Goal: Transaction & Acquisition: Purchase product/service

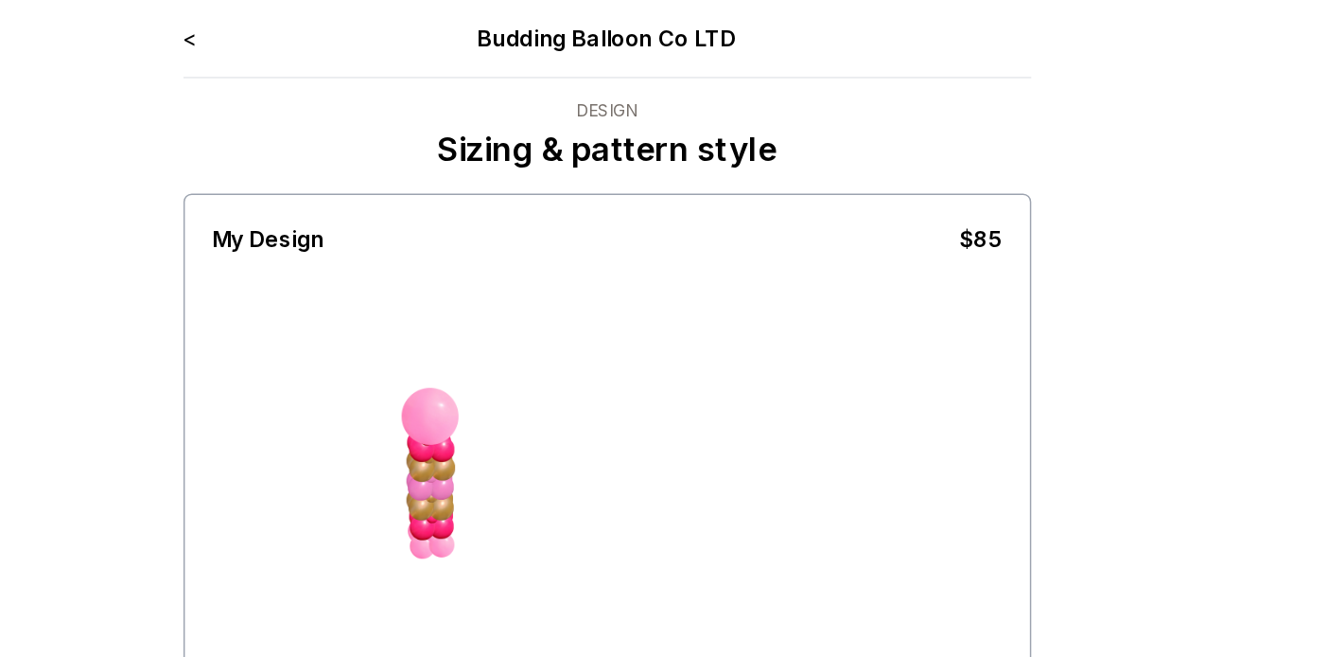
click at [376, 26] on link "<" at bounding box center [376, 26] width 9 height 19
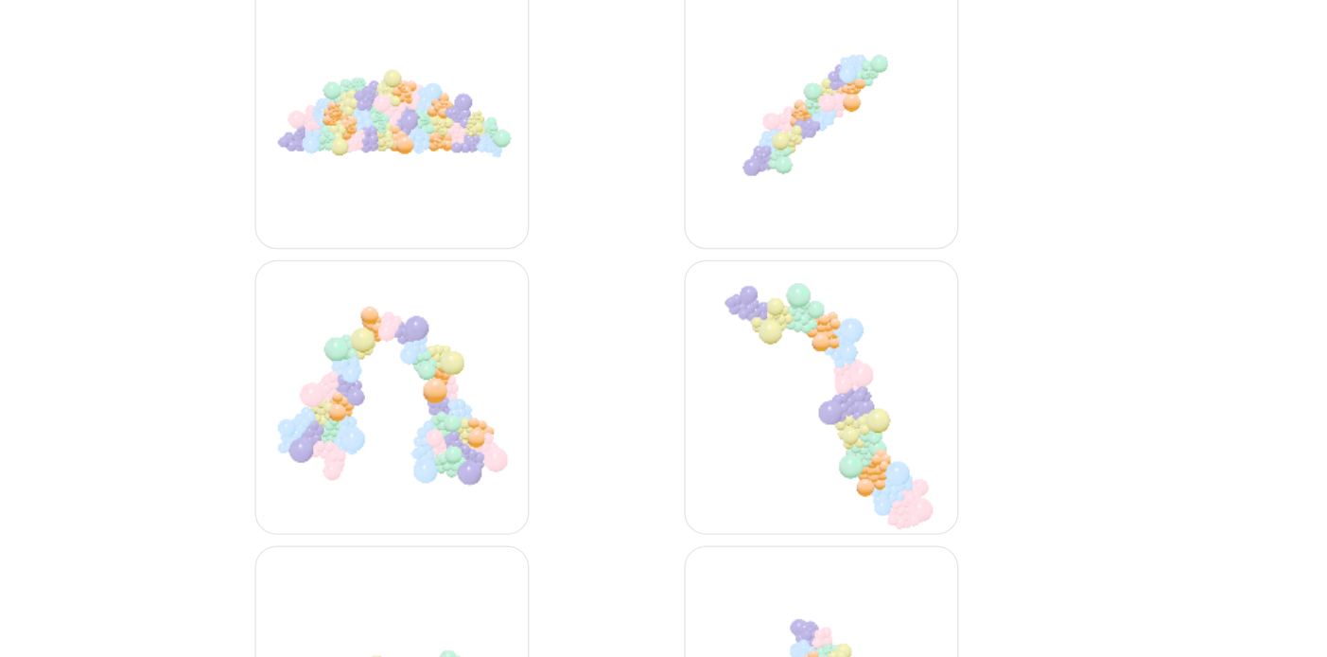
scroll to position [3862, 0]
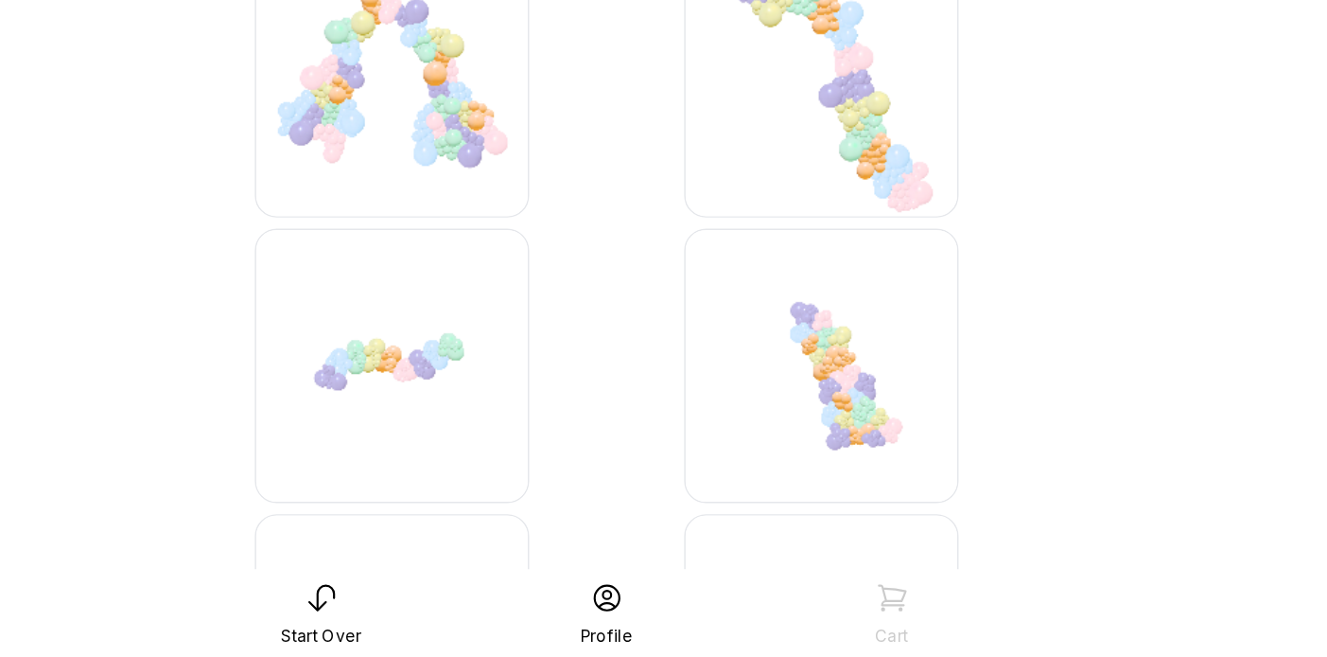
click at [790, 439] on img at bounding box center [811, 455] width 189 height 189
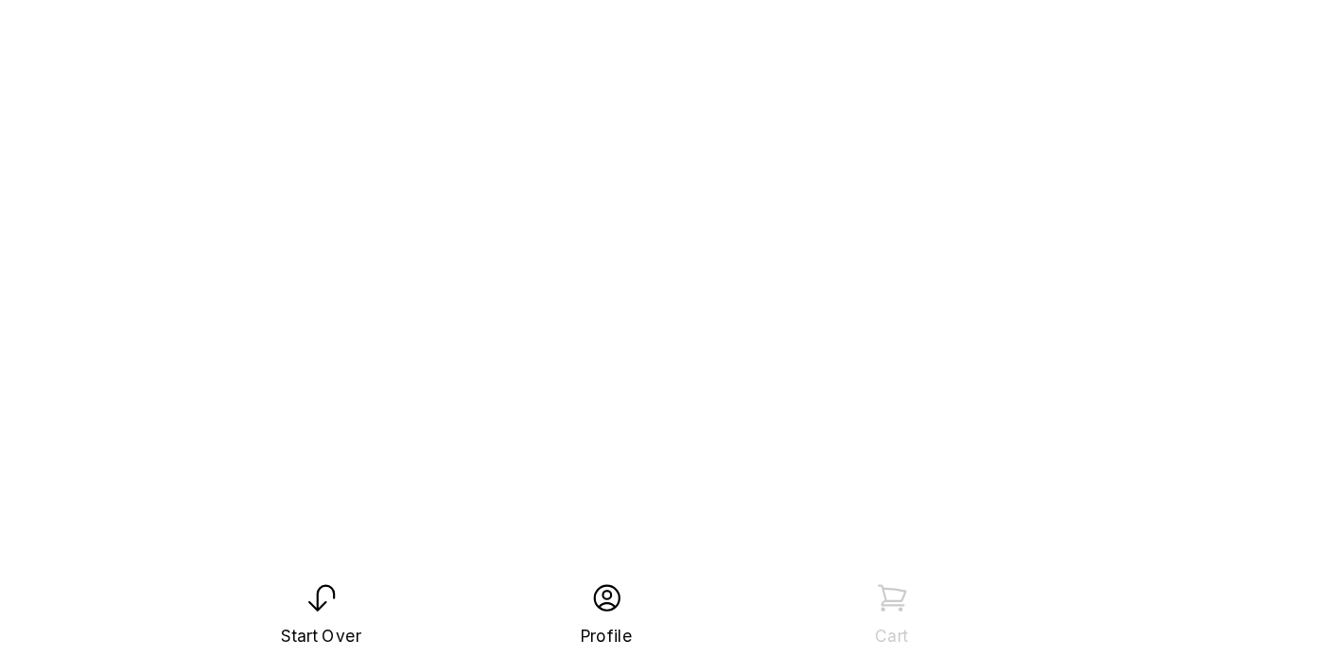
scroll to position [38, 0]
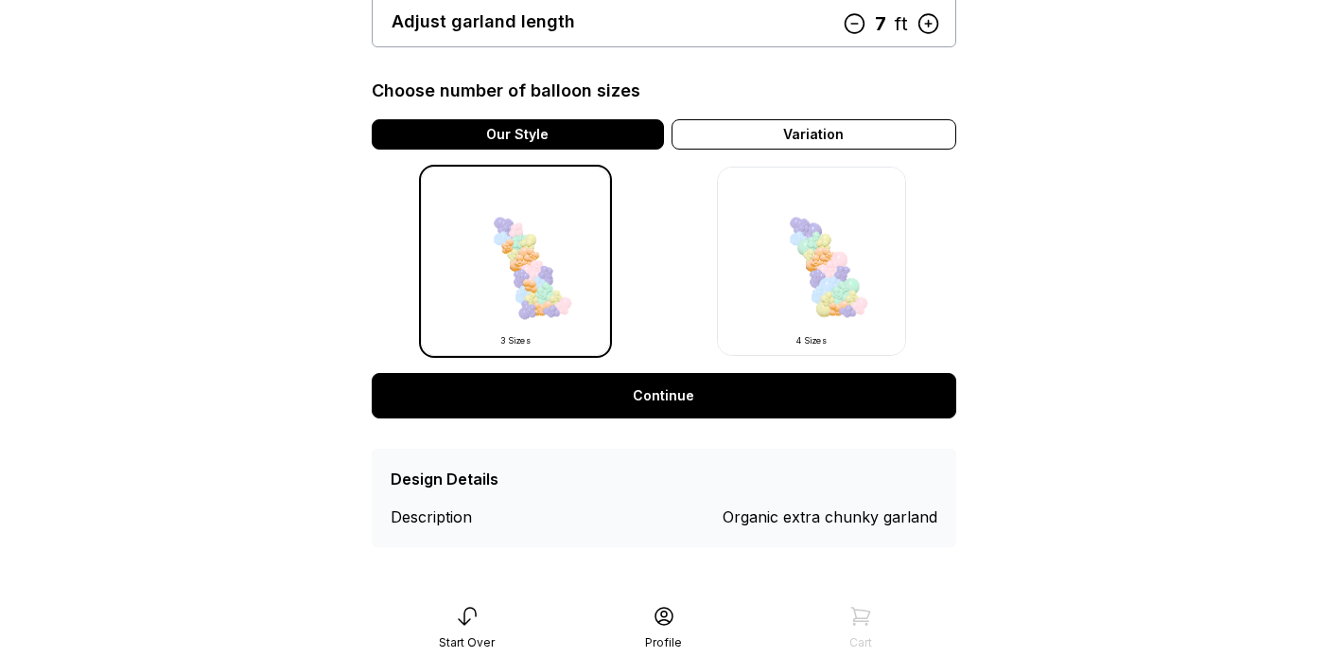
scroll to position [397, 0]
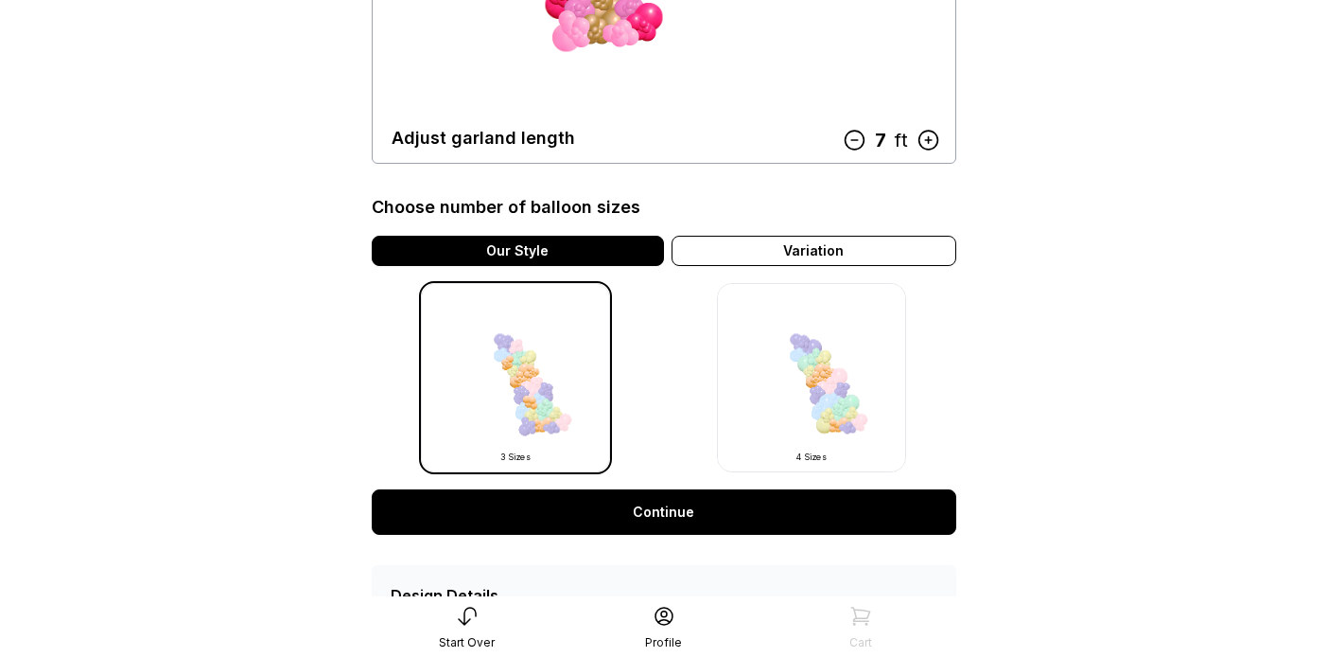
click at [710, 508] on link "Continue" at bounding box center [664, 511] width 585 height 45
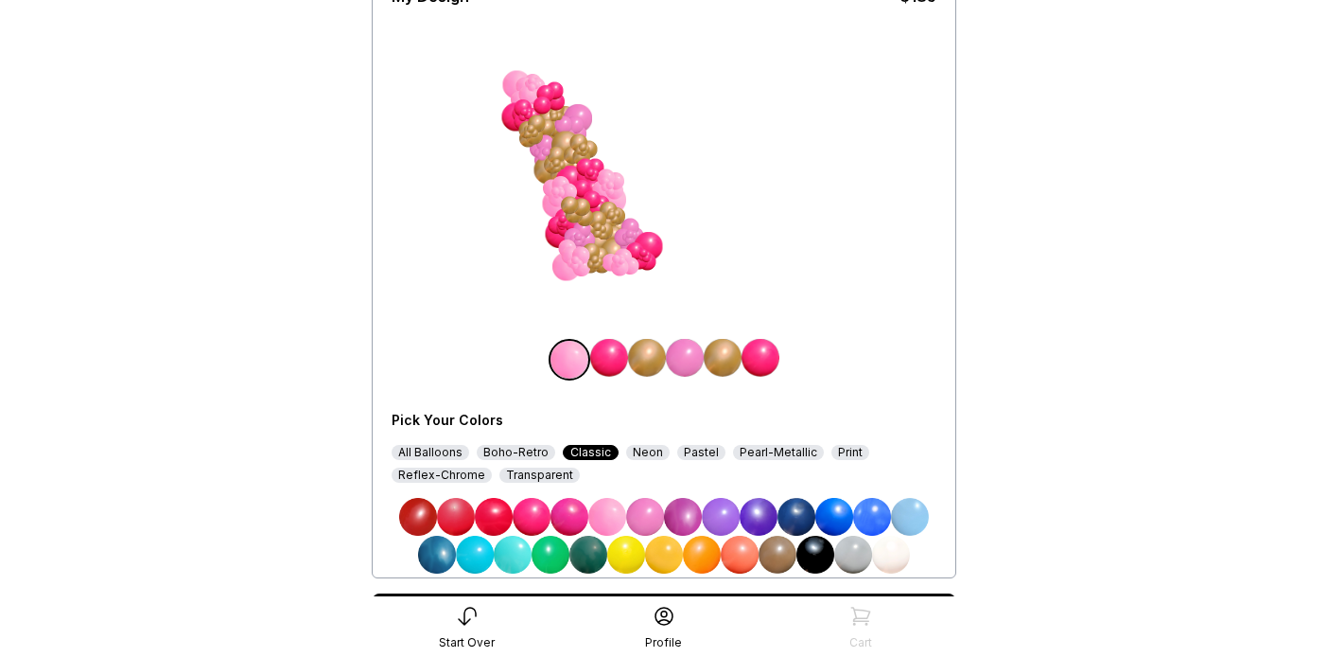
scroll to position [173, 0]
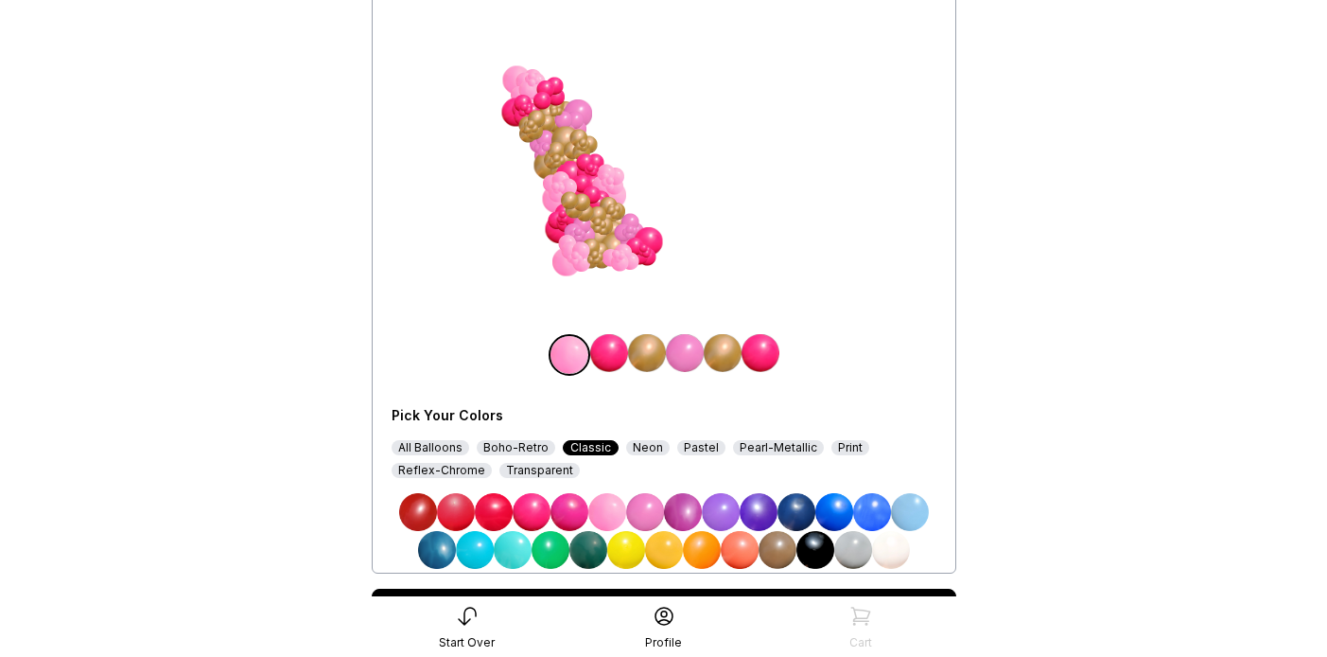
click at [500, 509] on img at bounding box center [494, 512] width 38 height 38
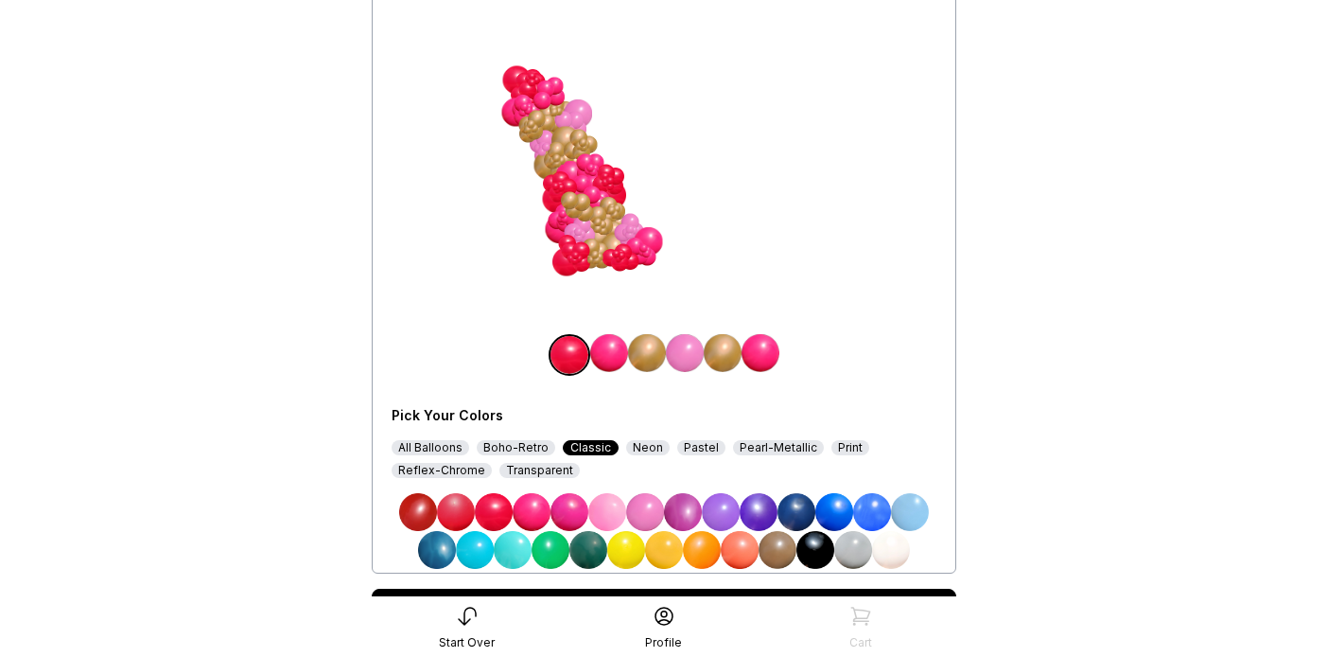
click at [762, 352] on img at bounding box center [761, 353] width 38 height 38
click at [493, 512] on img at bounding box center [494, 512] width 38 height 38
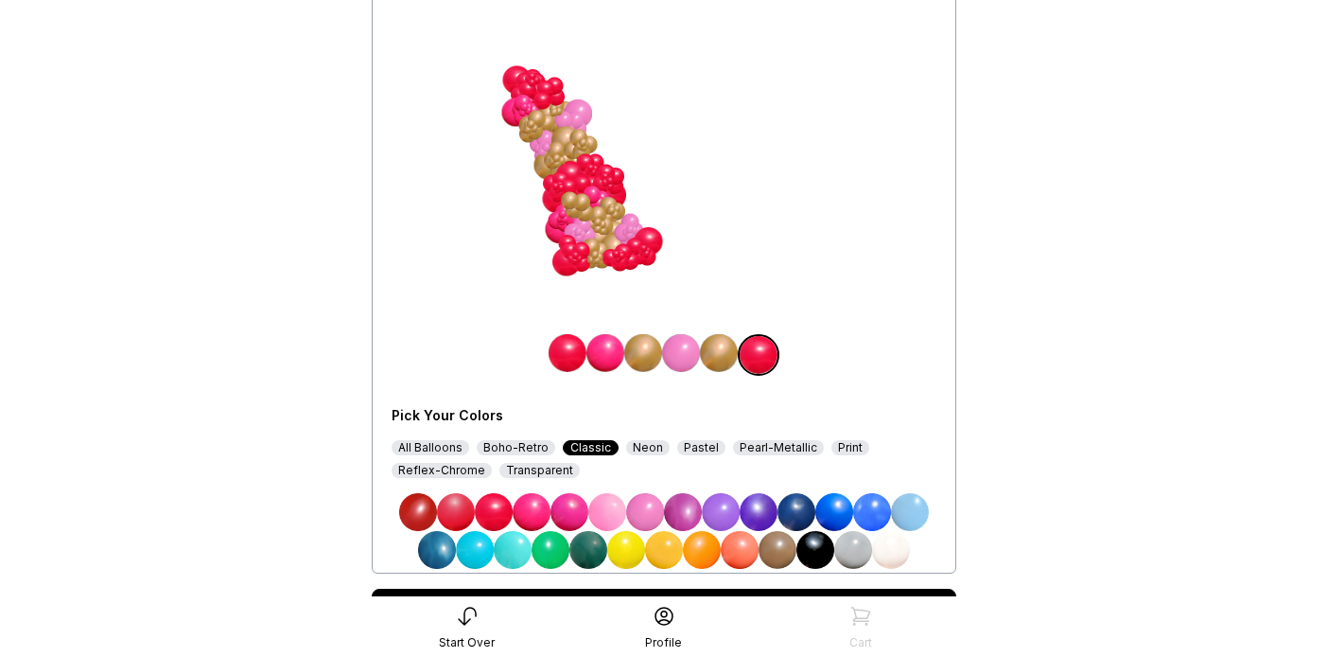
click at [450, 514] on img at bounding box center [456, 512] width 38 height 38
click at [567, 357] on img at bounding box center [568, 353] width 38 height 38
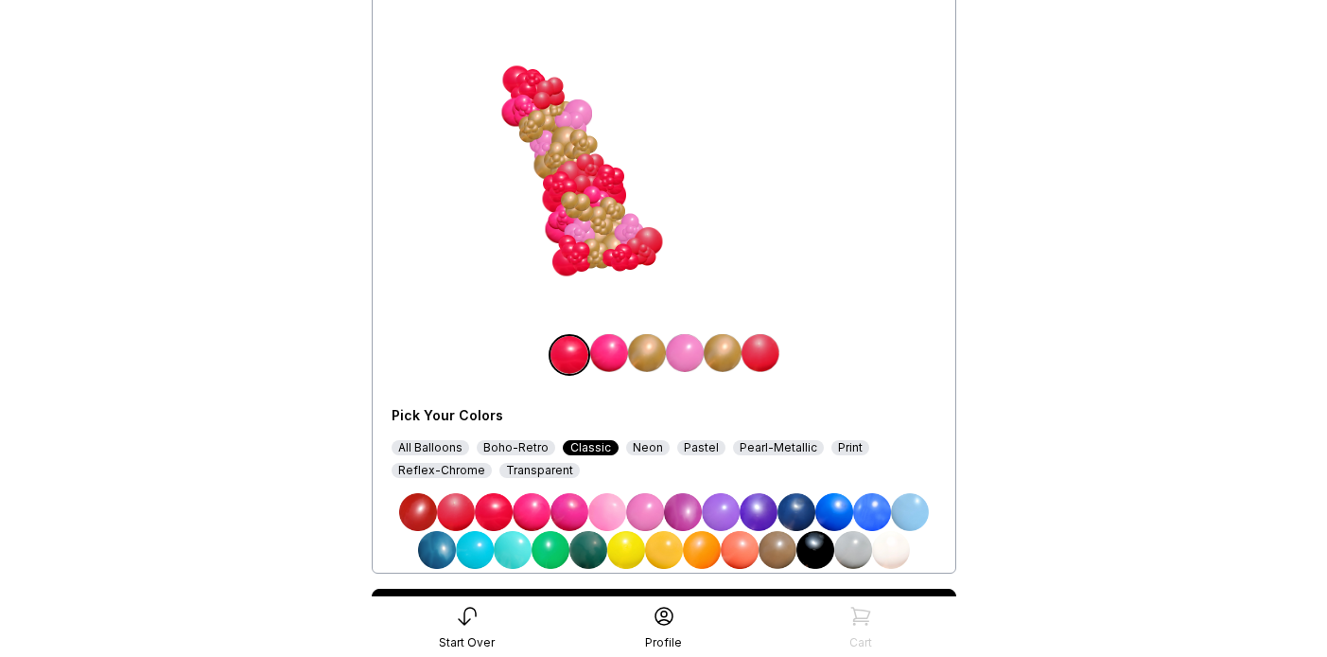
click at [452, 509] on img at bounding box center [456, 512] width 38 height 38
click at [488, 506] on img at bounding box center [494, 512] width 38 height 38
click at [759, 355] on img at bounding box center [761, 353] width 38 height 38
click at [494, 511] on img at bounding box center [494, 512] width 38 height 38
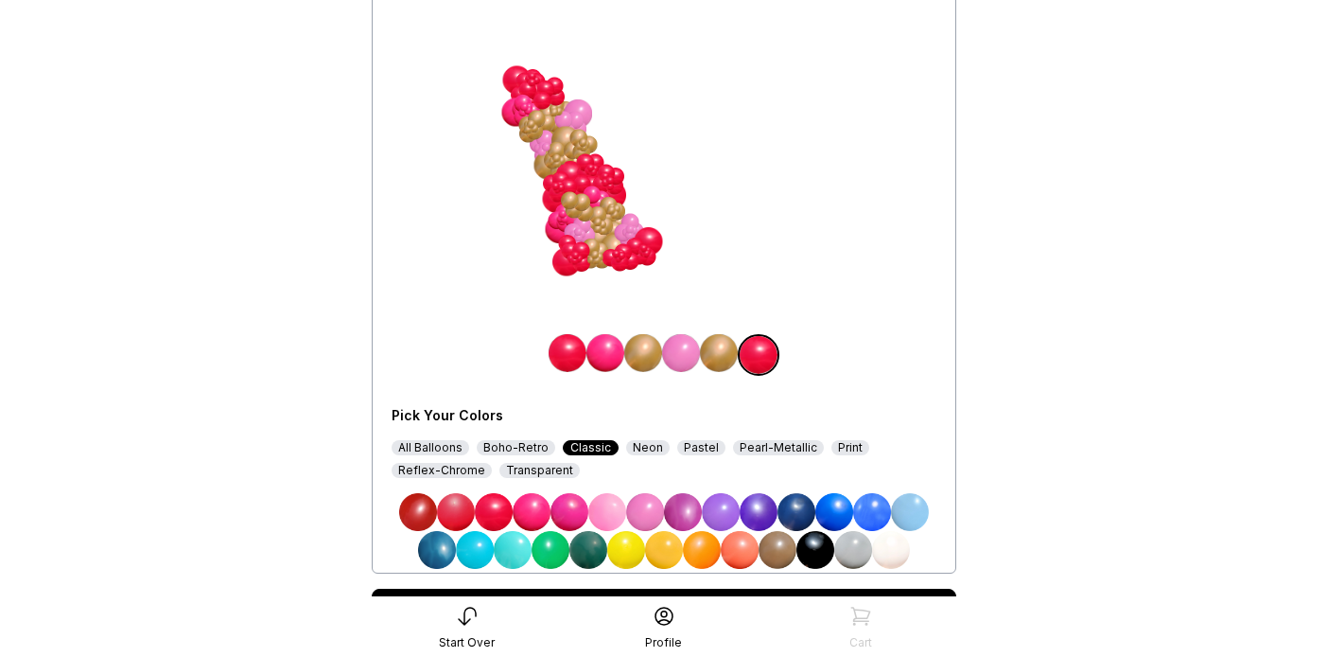
click at [683, 354] on img at bounding box center [681, 353] width 38 height 38
click at [820, 544] on img at bounding box center [816, 550] width 38 height 38
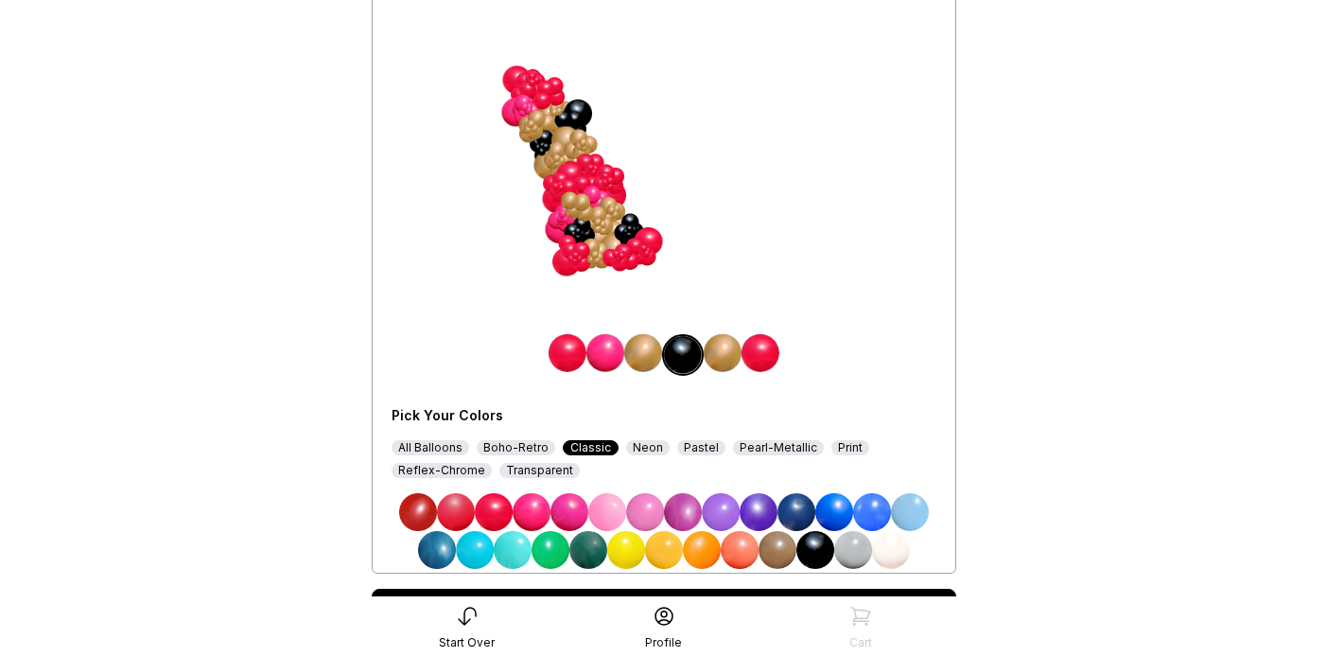
click at [889, 545] on img at bounding box center [891, 550] width 38 height 38
click at [606, 355] on img at bounding box center [606, 353] width 38 height 38
click at [890, 550] on img at bounding box center [891, 550] width 38 height 38
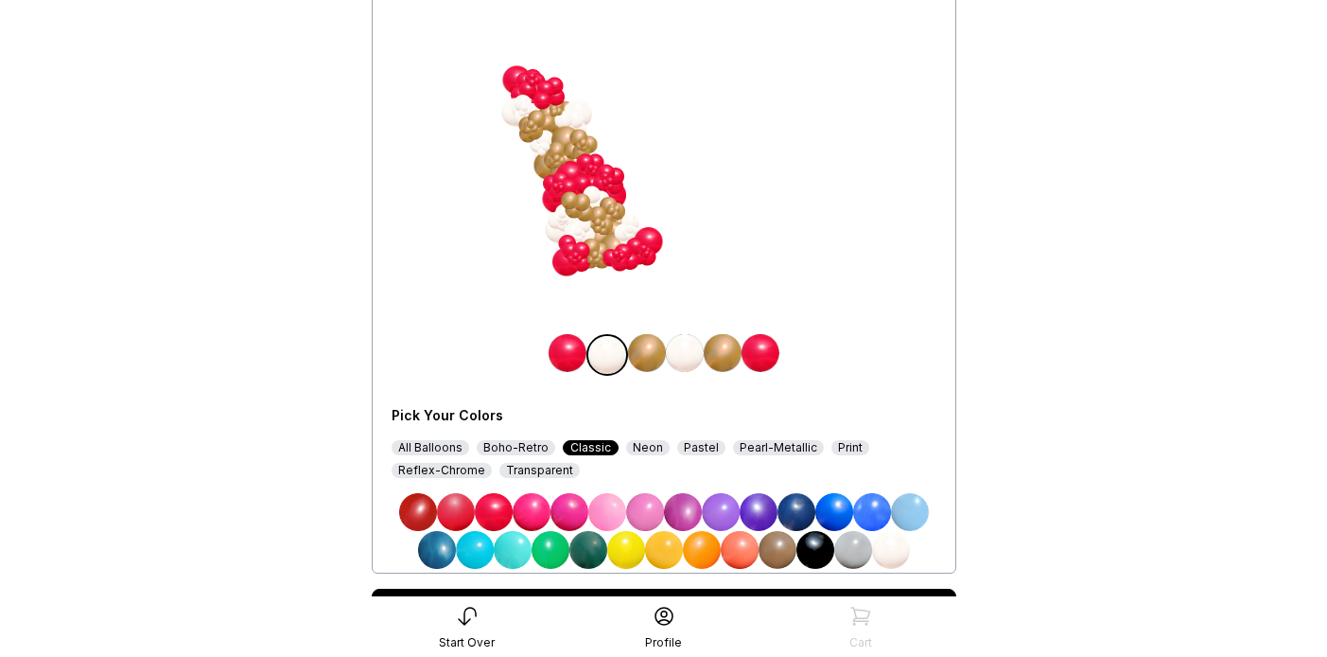
click at [435, 445] on div "All Balloons" at bounding box center [431, 447] width 78 height 15
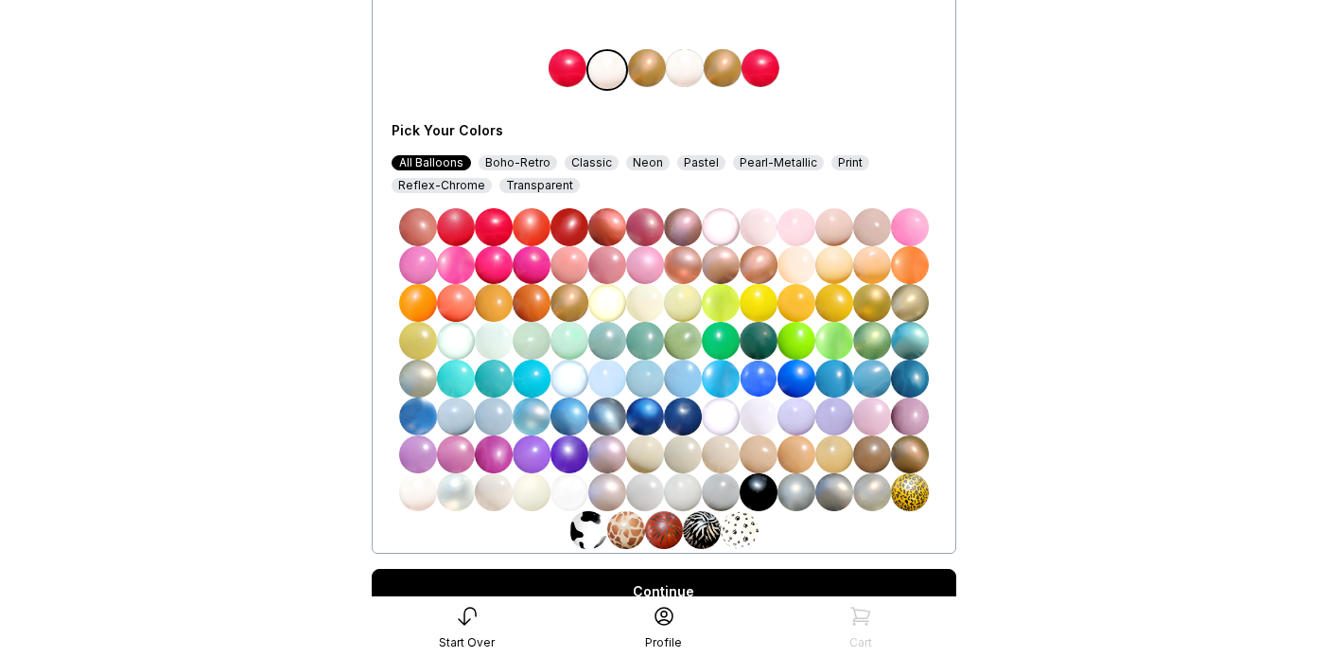
scroll to position [447, 0]
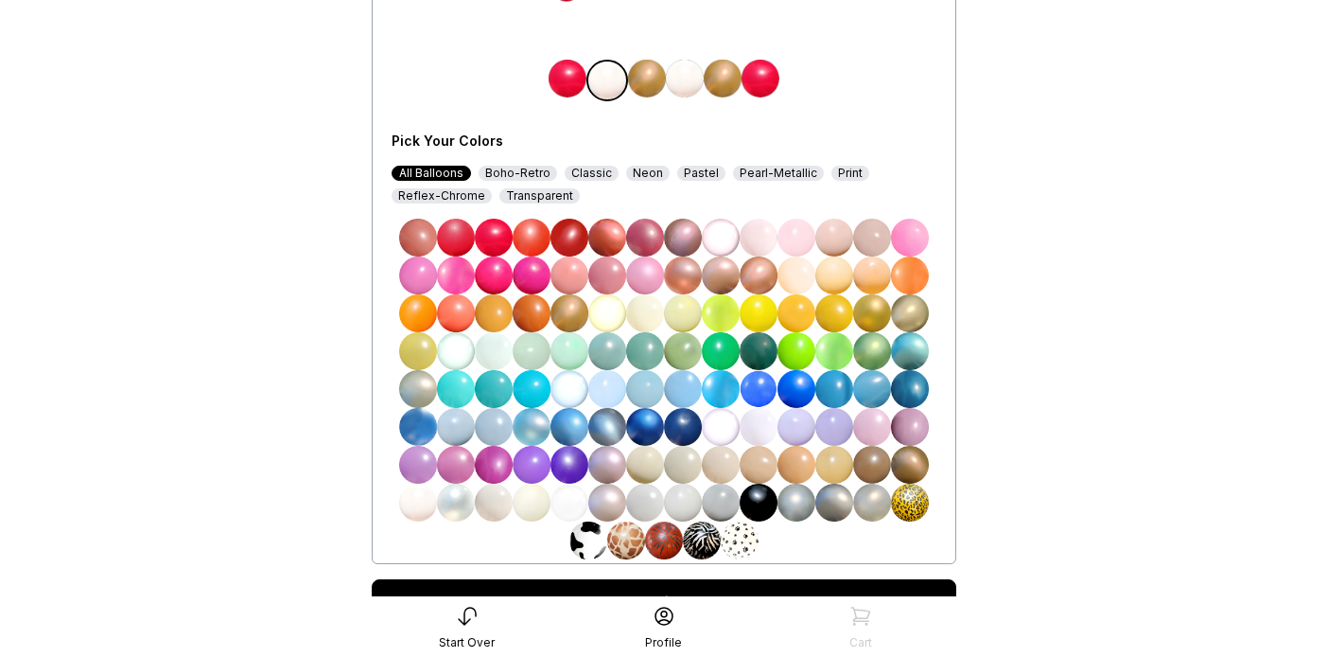
click at [757, 507] on img at bounding box center [759, 502] width 38 height 38
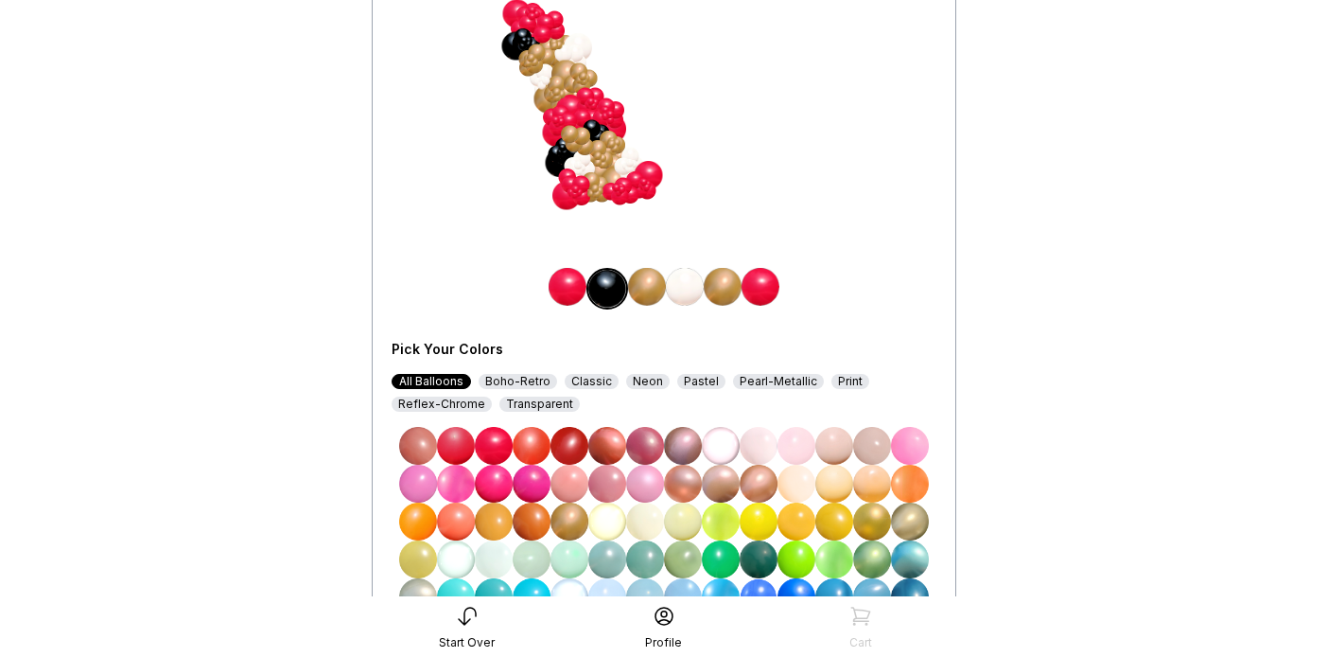
scroll to position [206, 0]
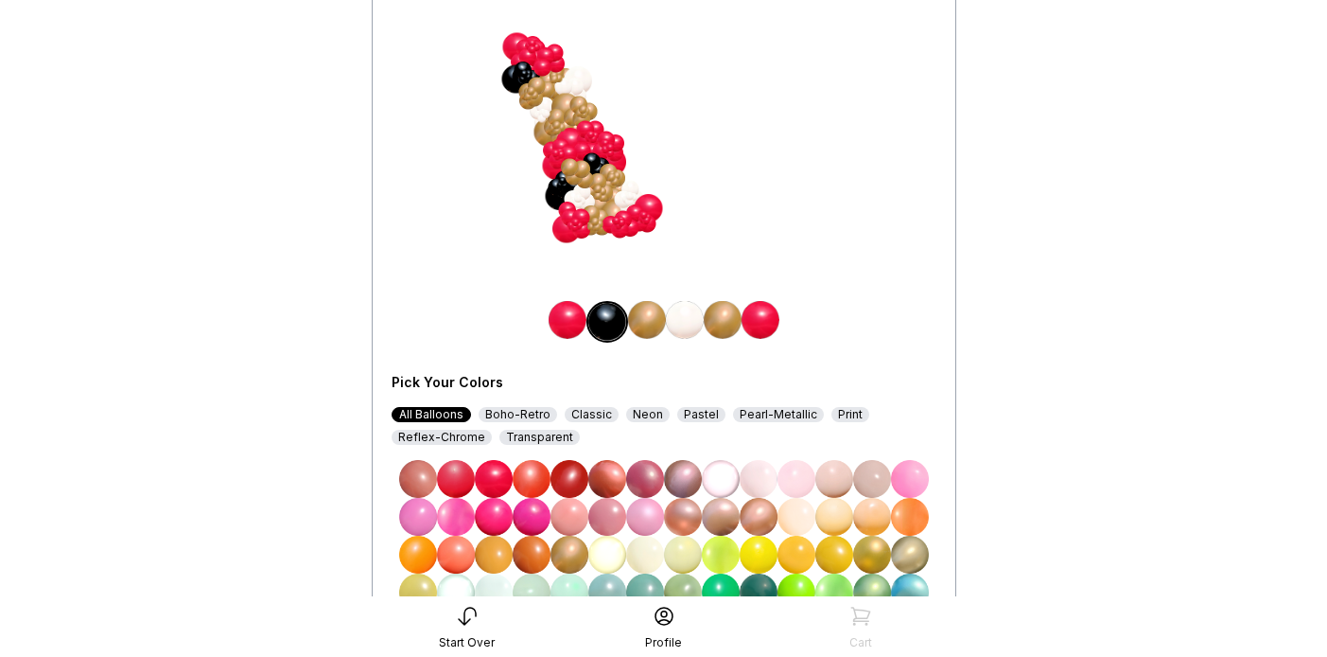
click at [685, 324] on img at bounding box center [685, 320] width 38 height 38
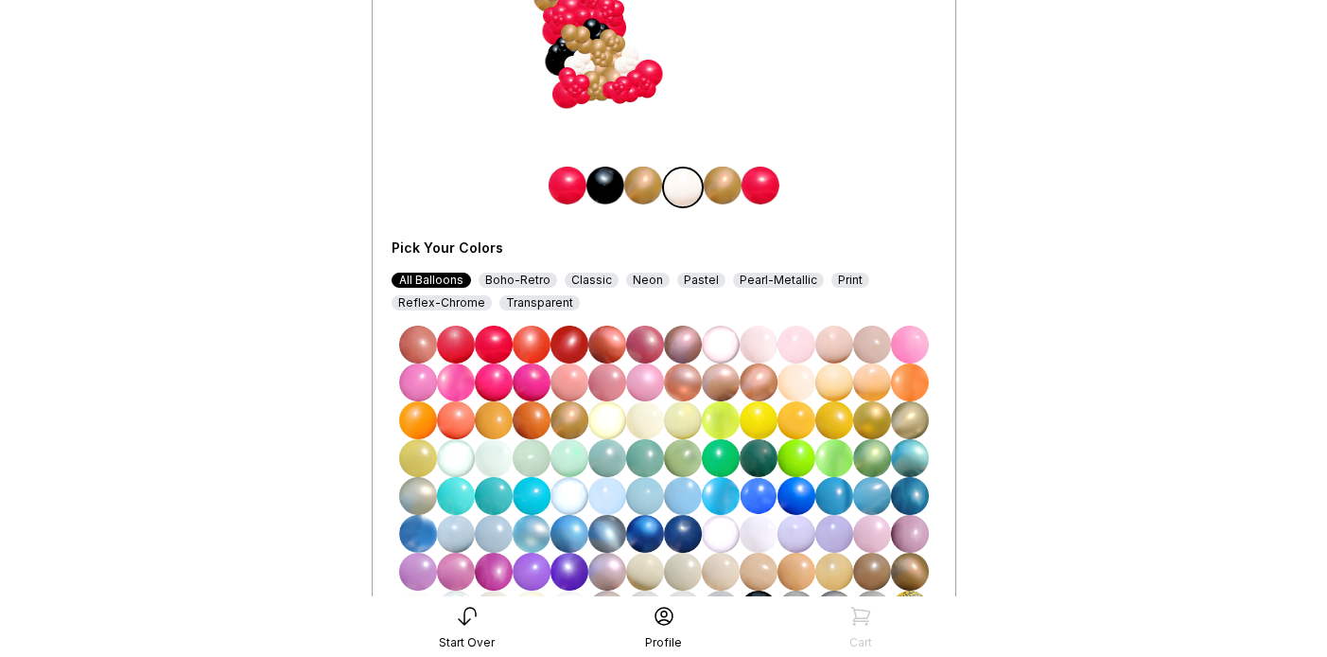
scroll to position [418, 0]
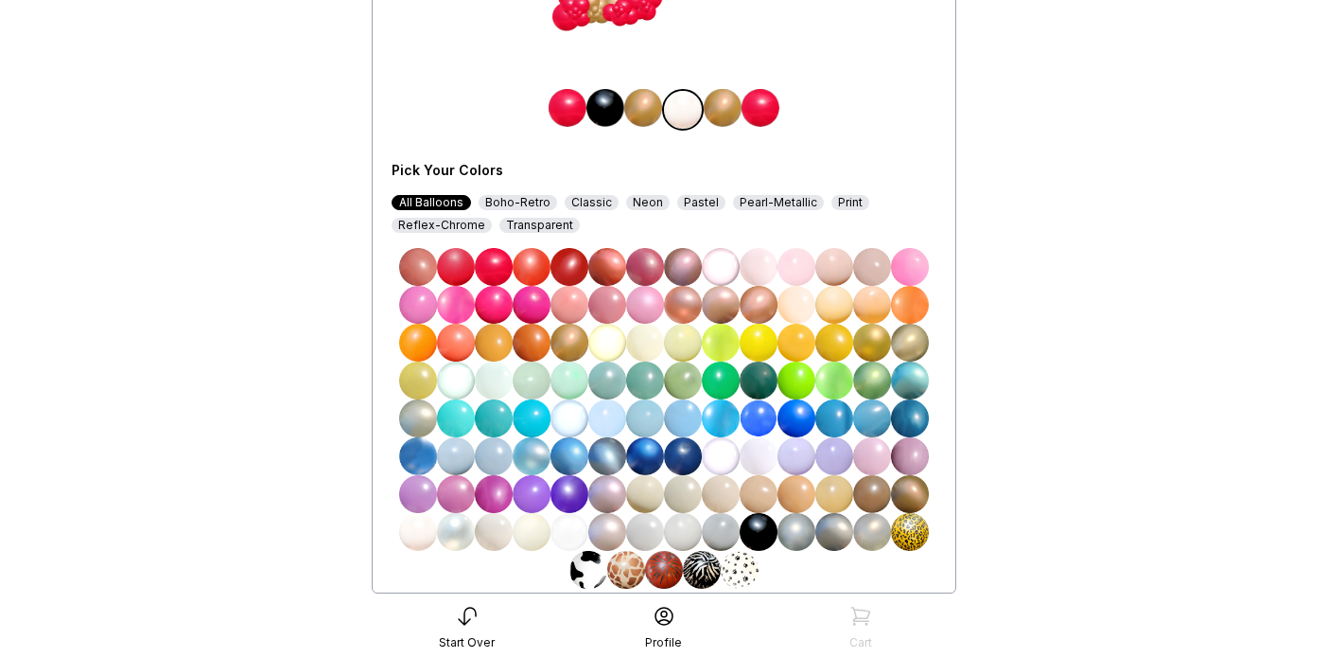
click at [753, 527] on img at bounding box center [759, 532] width 38 height 38
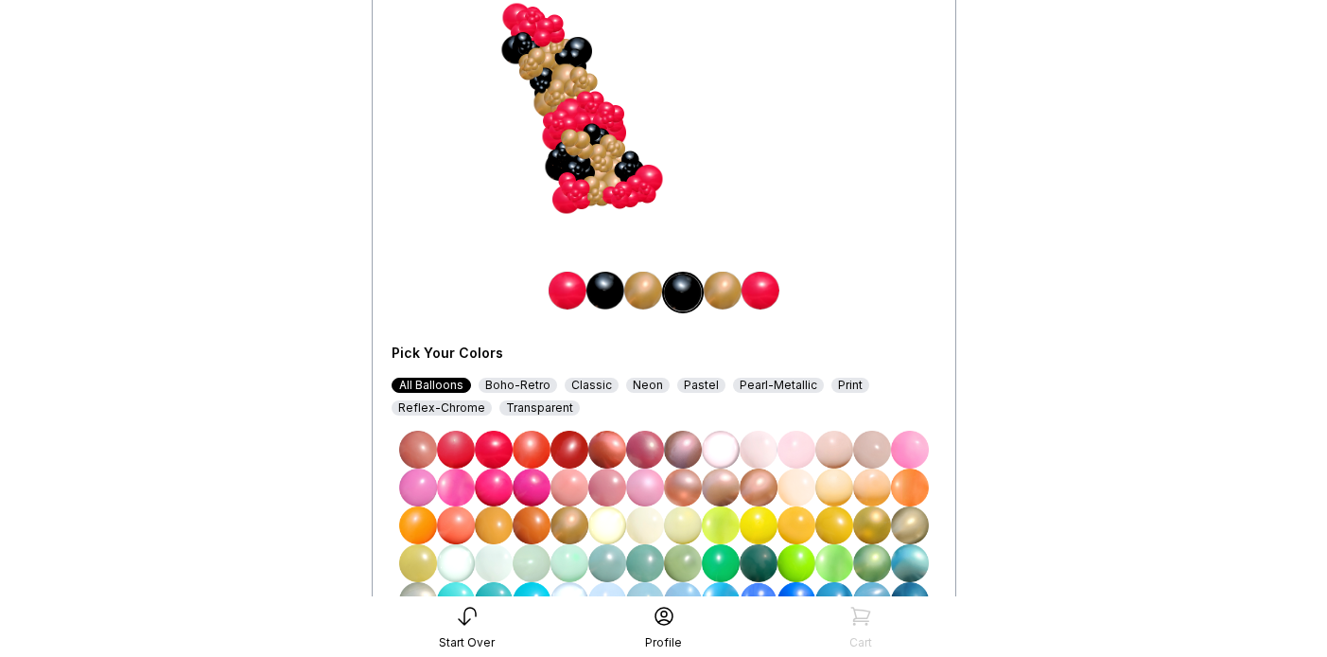
scroll to position [246, 0]
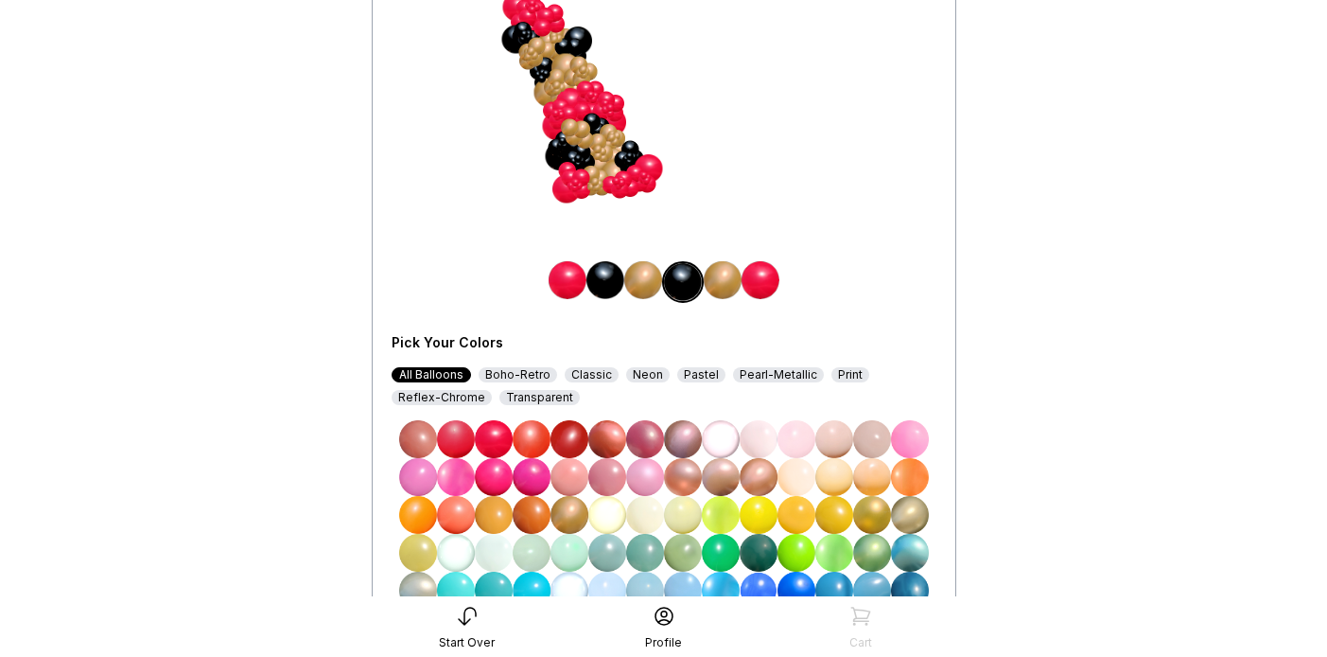
click at [573, 280] on img at bounding box center [568, 280] width 38 height 38
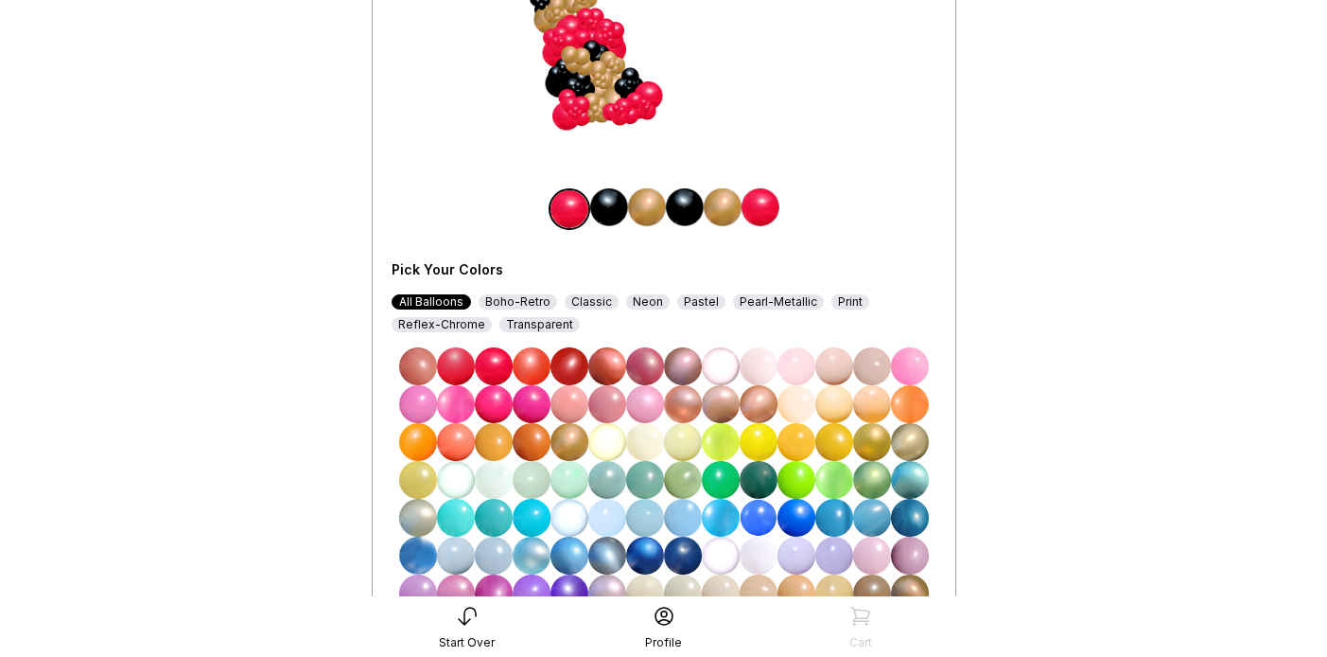
scroll to position [312, 0]
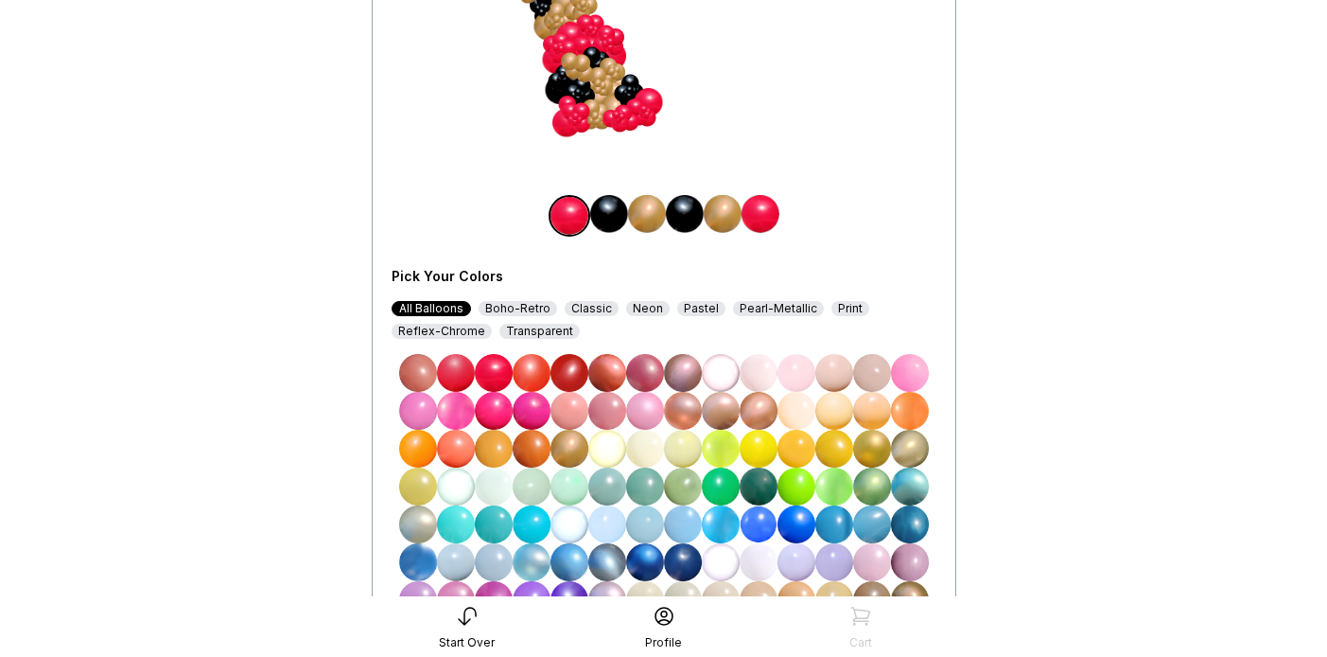
click at [578, 372] on img at bounding box center [570, 373] width 38 height 38
click at [772, 215] on img at bounding box center [761, 214] width 38 height 38
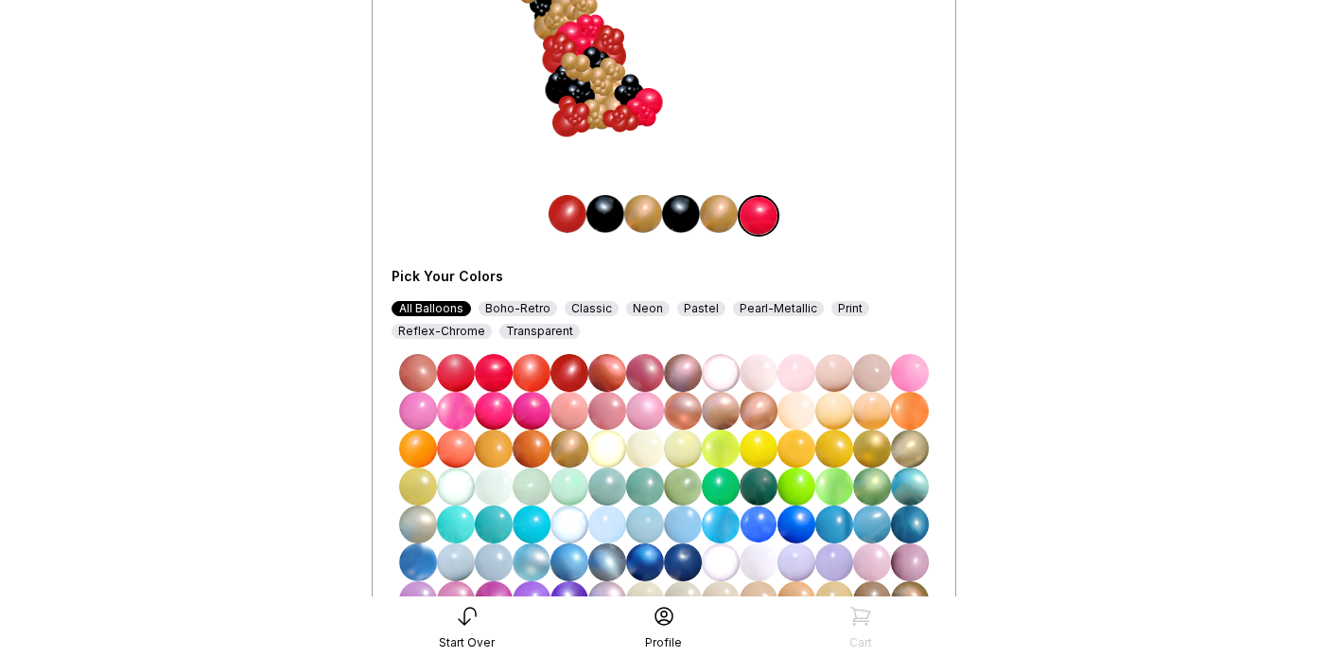
click at [564, 366] on img at bounding box center [570, 373] width 38 height 38
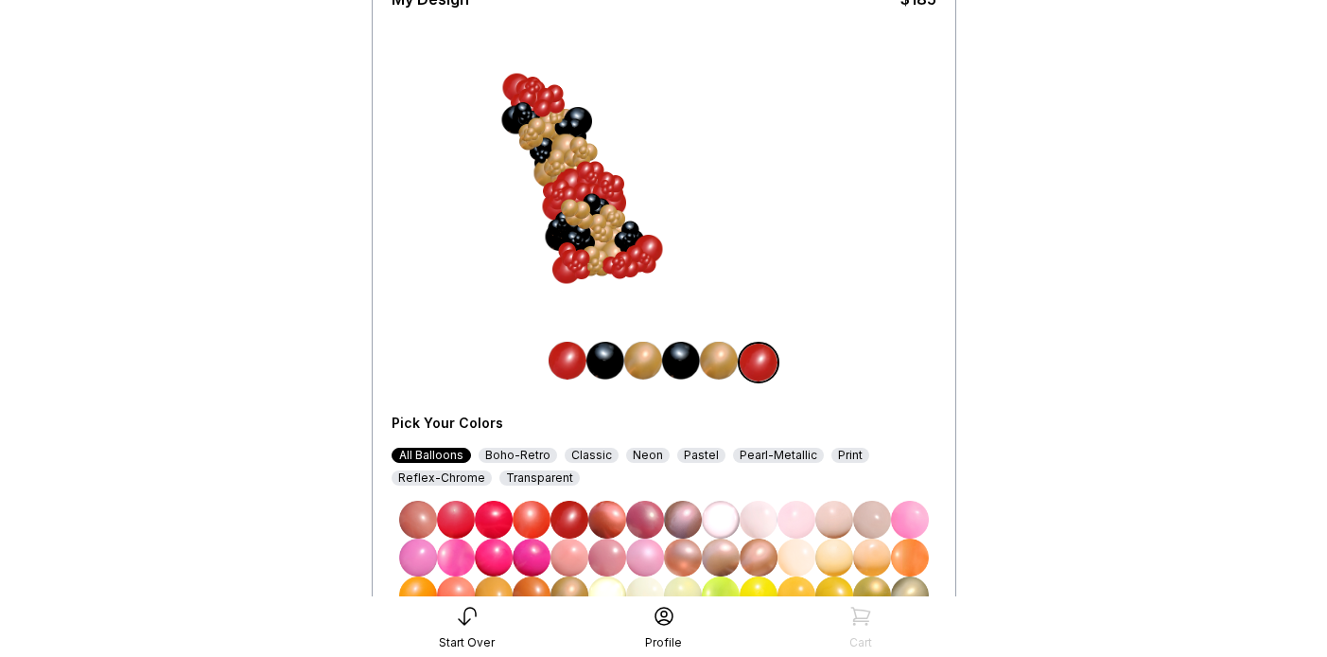
scroll to position [220, 0]
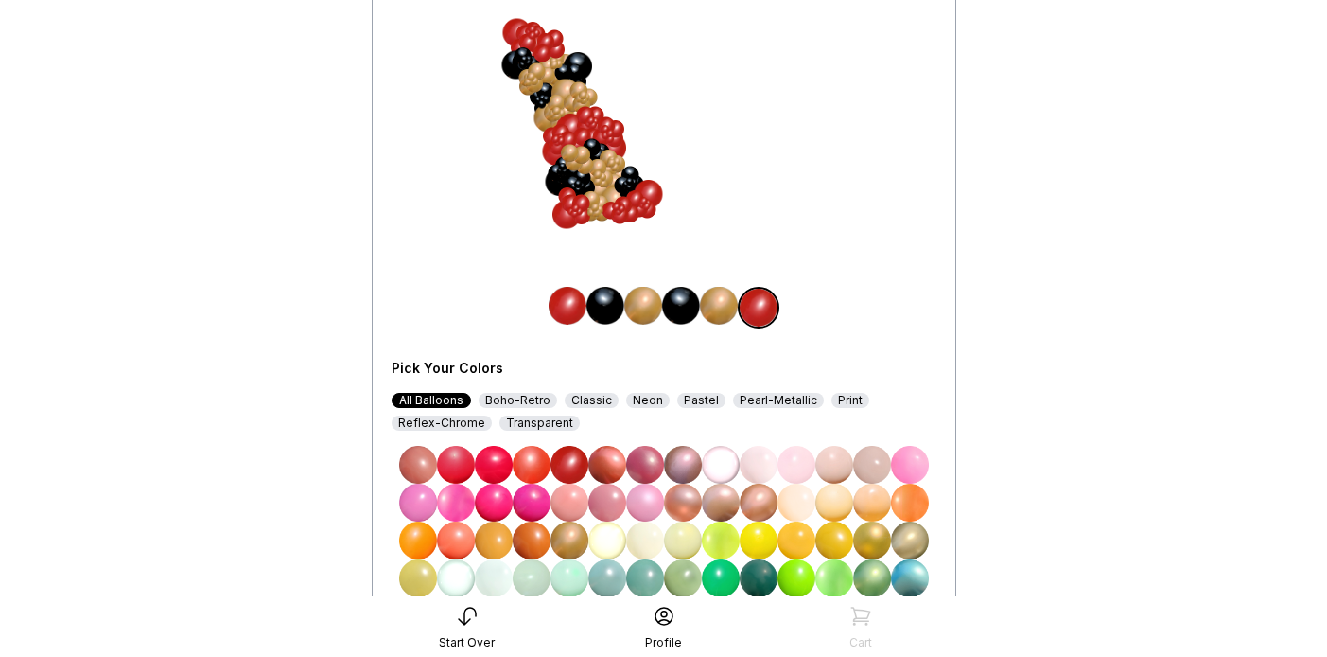
click at [563, 312] on img at bounding box center [568, 306] width 38 height 38
click at [491, 464] on img at bounding box center [494, 465] width 38 height 38
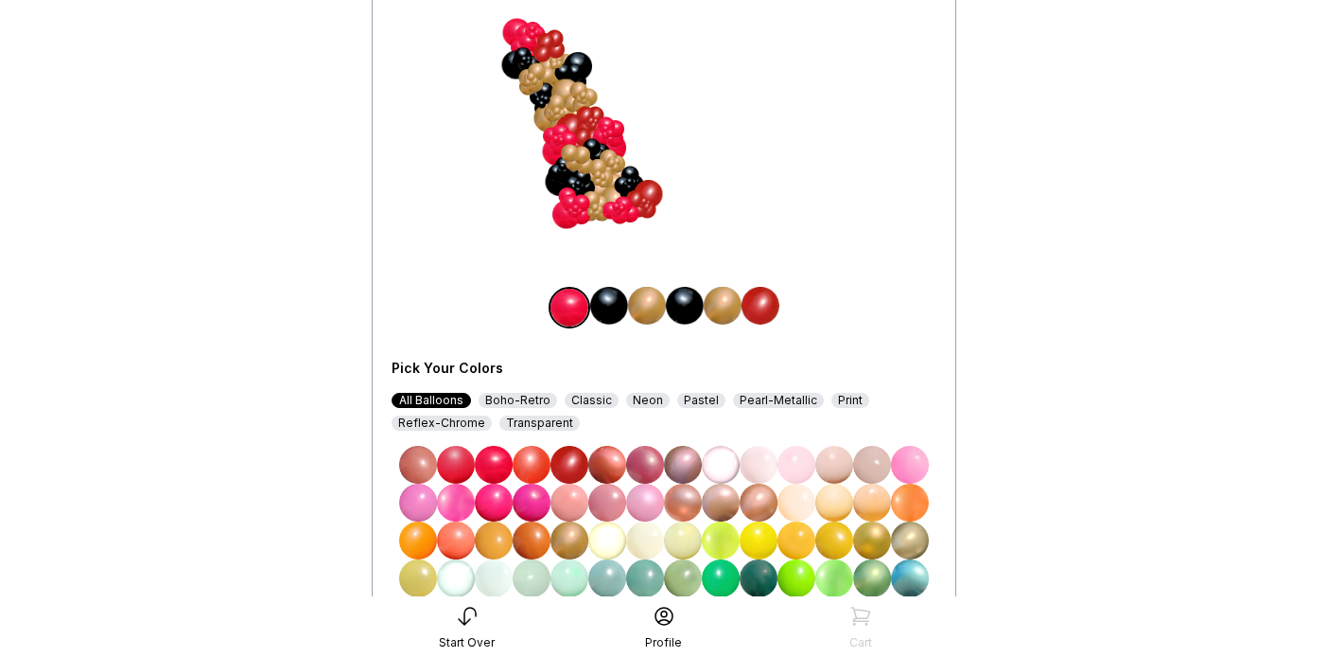
click at [752, 303] on img at bounding box center [761, 306] width 38 height 38
click at [486, 464] on img at bounding box center [494, 465] width 38 height 38
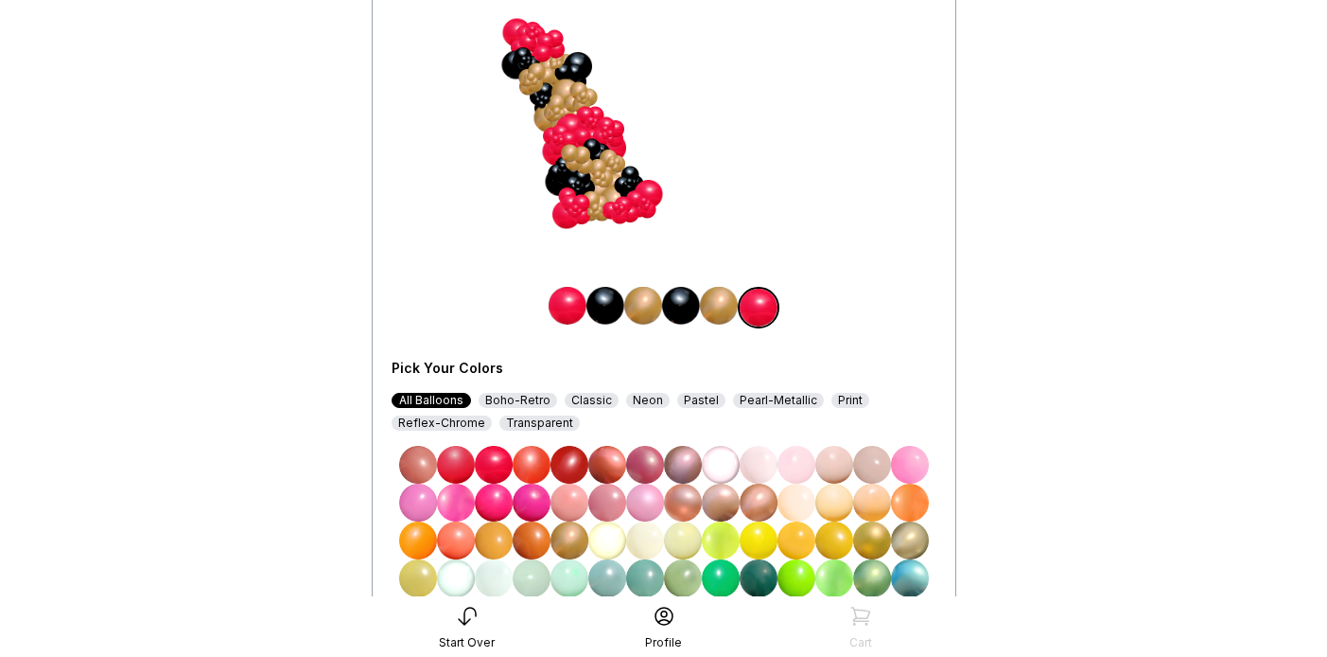
click at [582, 475] on img at bounding box center [570, 465] width 38 height 38
click at [490, 468] on img at bounding box center [494, 465] width 38 height 38
click at [464, 467] on img at bounding box center [456, 465] width 38 height 38
click at [492, 467] on img at bounding box center [494, 465] width 38 height 38
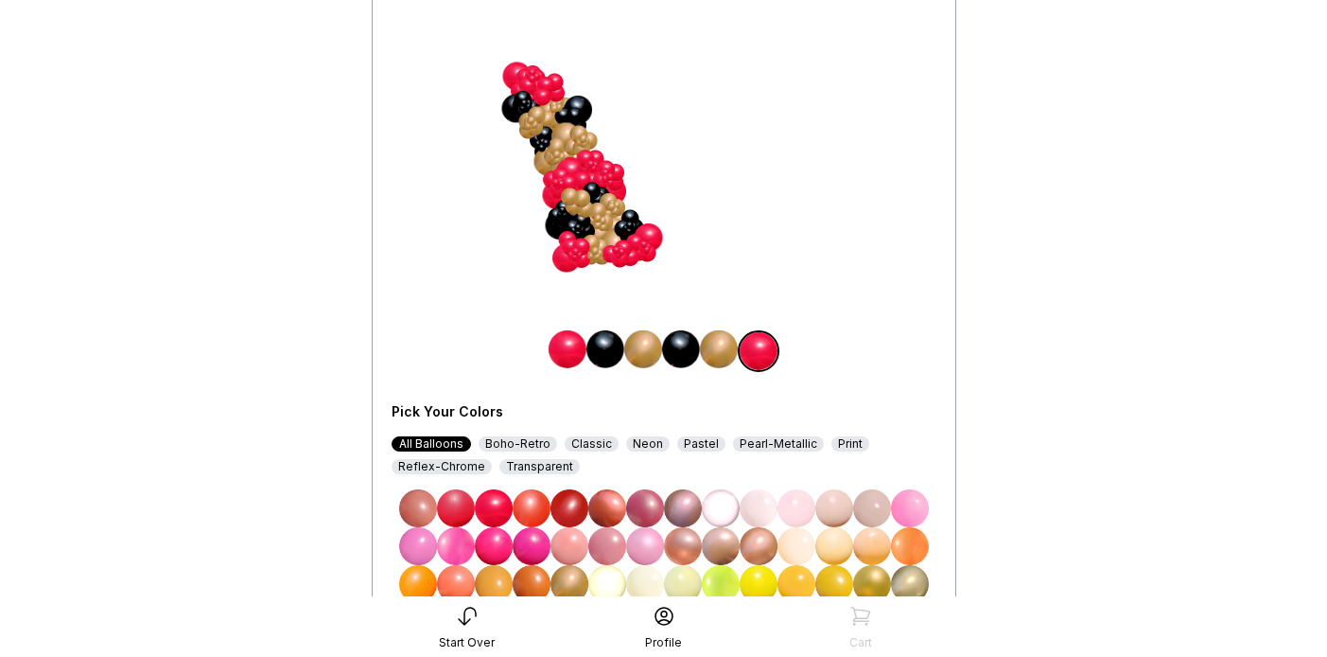
scroll to position [166, 0]
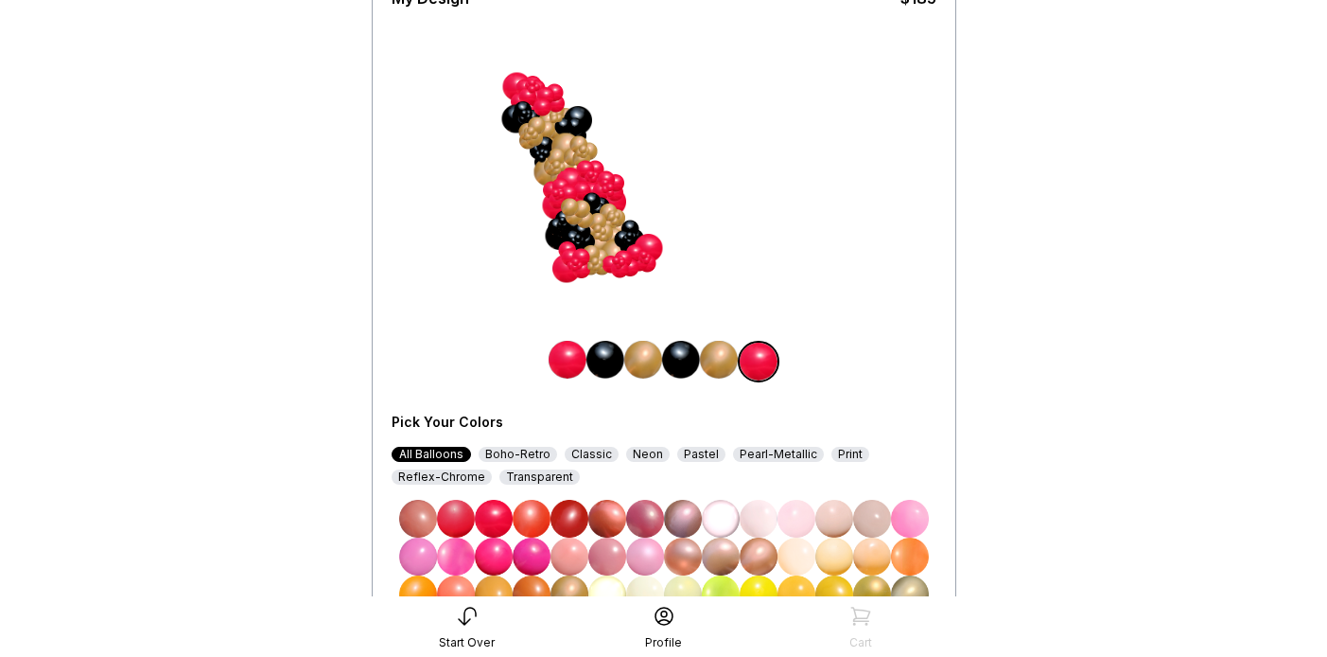
click at [602, 363] on img at bounding box center [606, 360] width 38 height 38
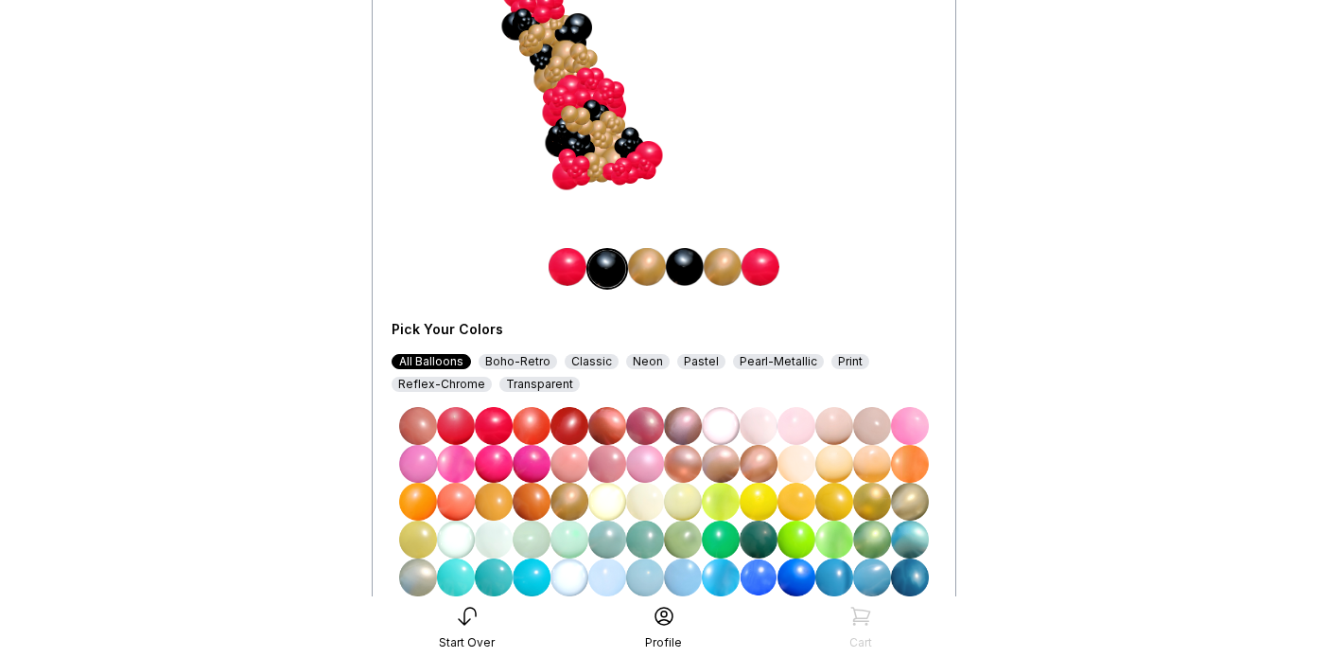
scroll to position [260, 0]
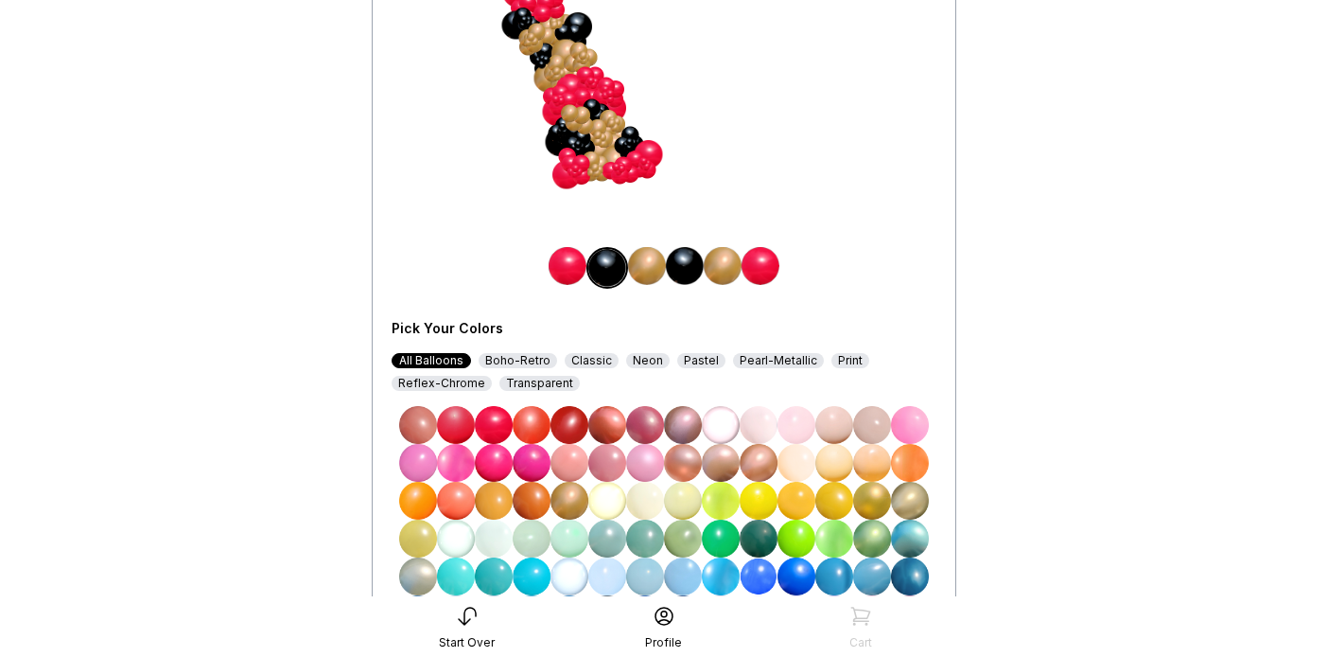
click at [561, 496] on img at bounding box center [570, 501] width 38 height 38
click at [688, 263] on img at bounding box center [685, 266] width 38 height 38
click at [569, 488] on img at bounding box center [570, 501] width 38 height 38
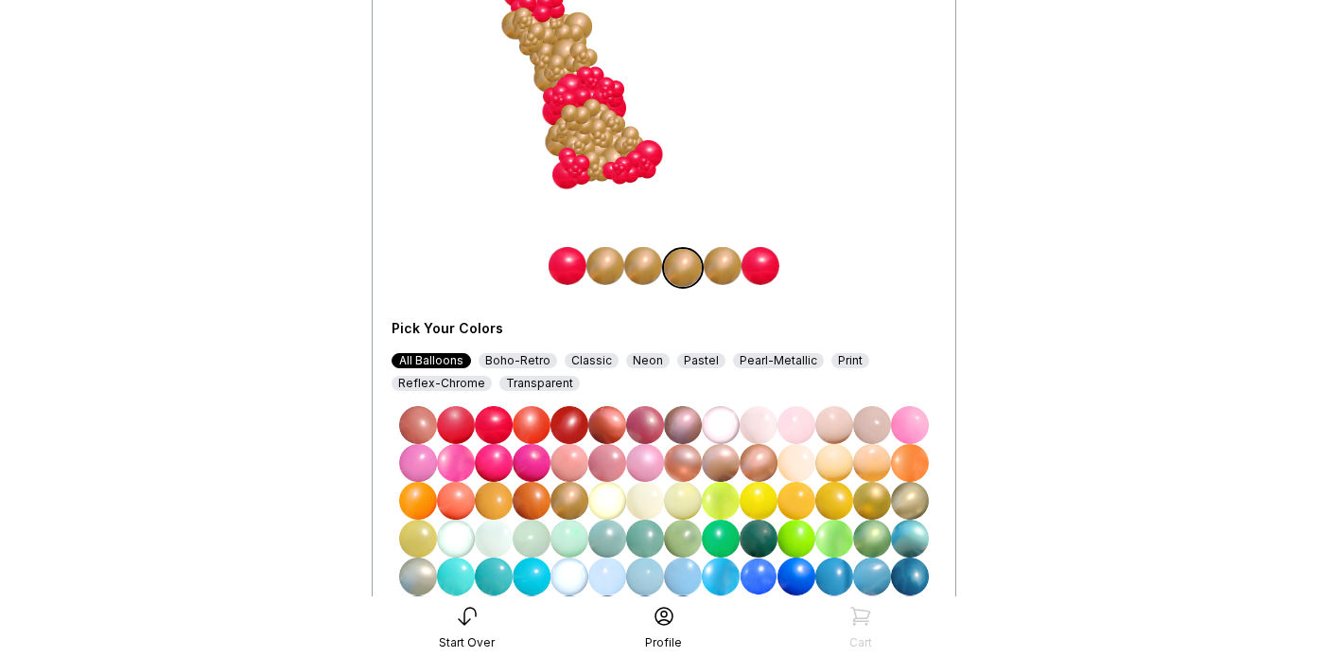
click at [643, 272] on img at bounding box center [643, 266] width 38 height 38
click at [488, 418] on img at bounding box center [494, 425] width 38 height 38
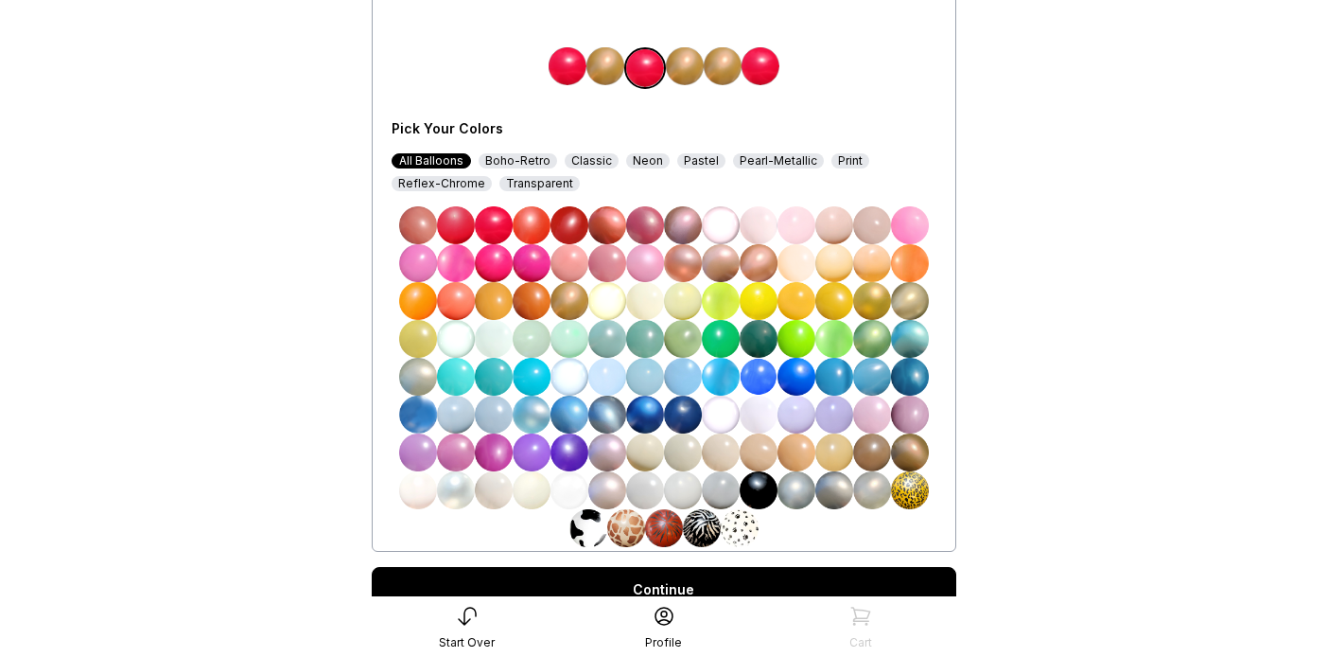
scroll to position [461, 0]
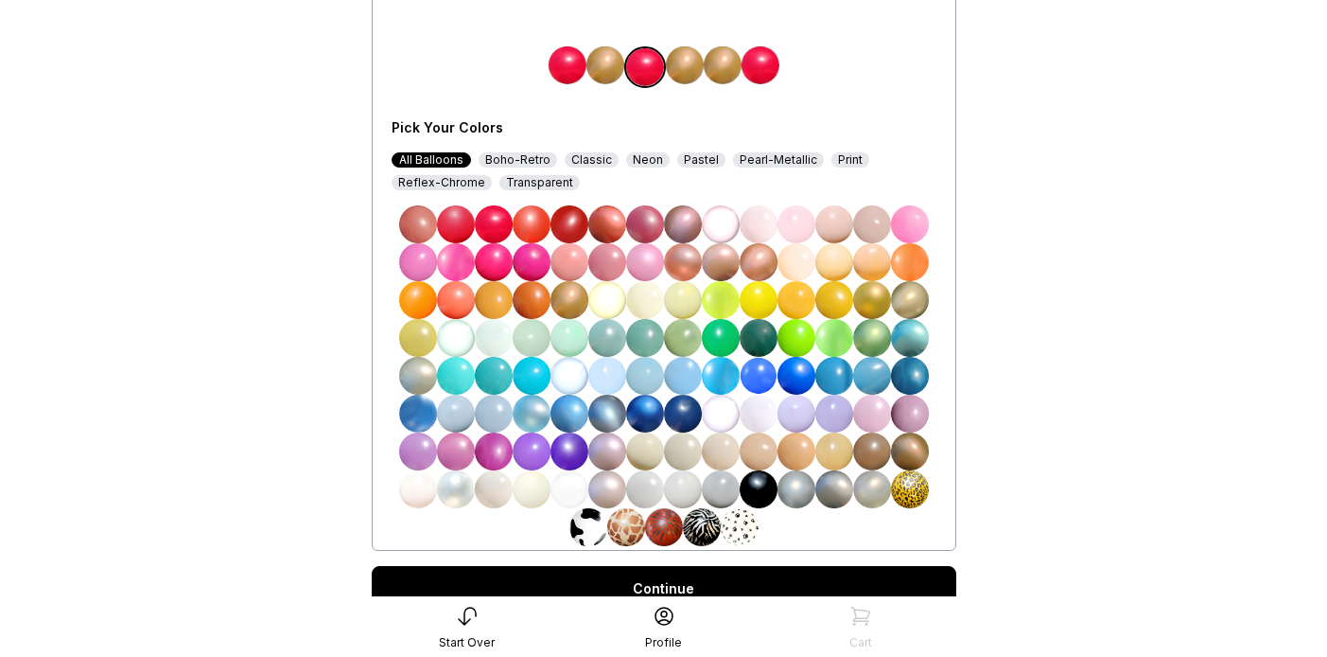
click at [524, 162] on div "Boho-Retro" at bounding box center [518, 159] width 79 height 15
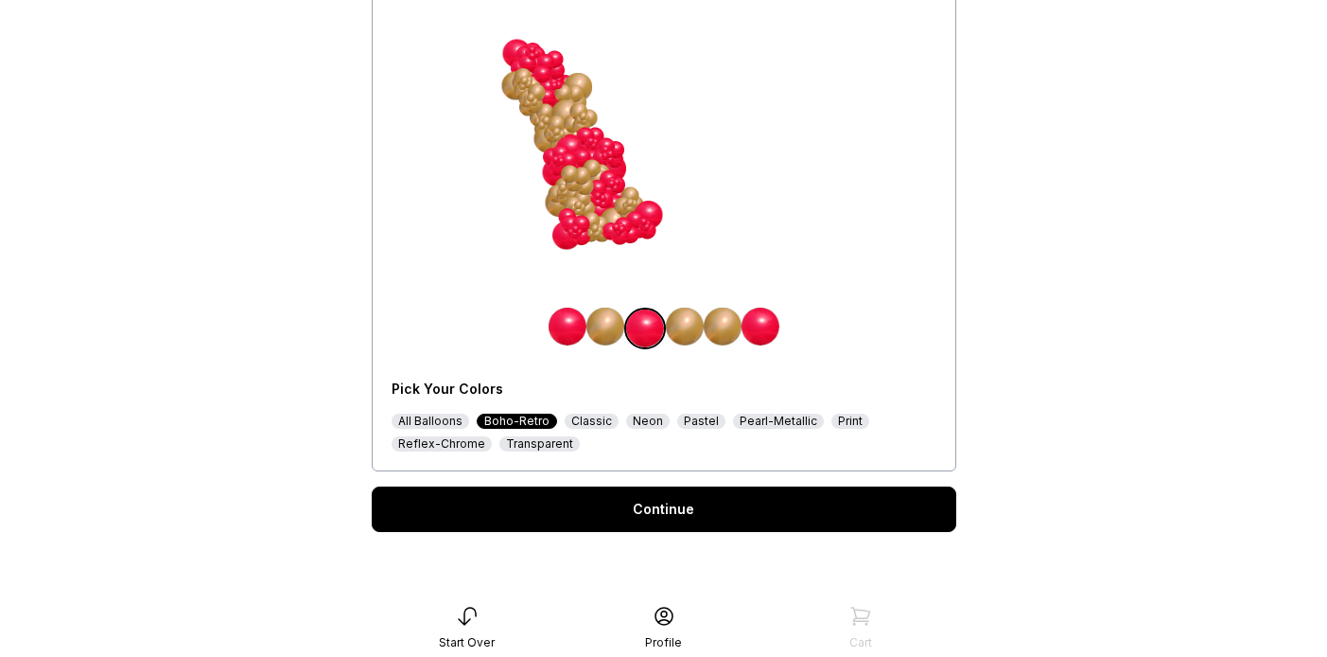
scroll to position [313, 0]
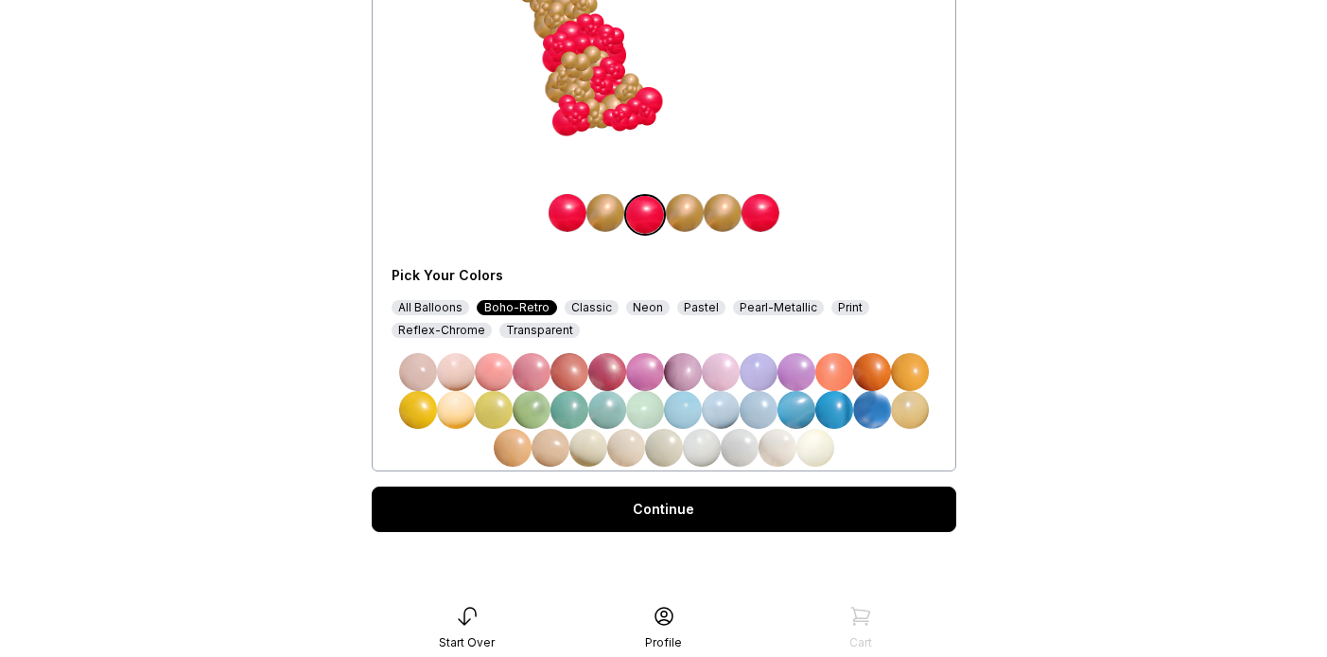
click at [593, 310] on div "Classic" at bounding box center [592, 307] width 54 height 15
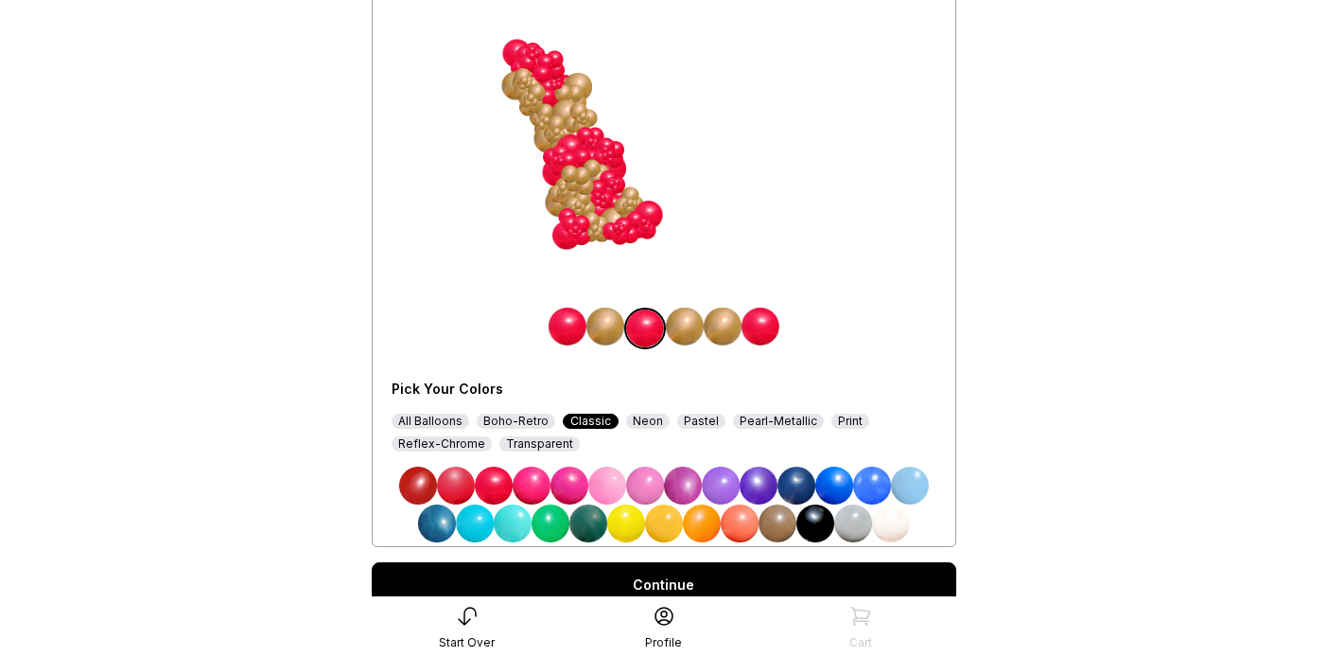
scroll to position [275, 0]
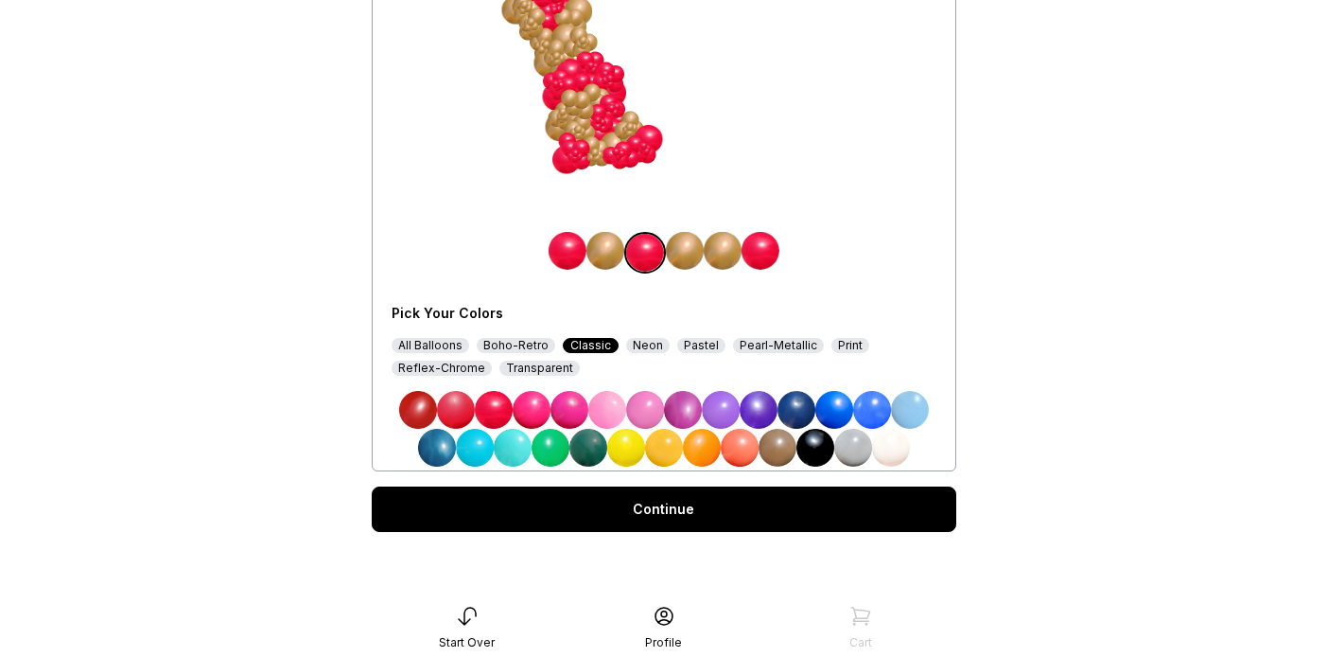
click at [640, 343] on div "Neon" at bounding box center [648, 345] width 44 height 15
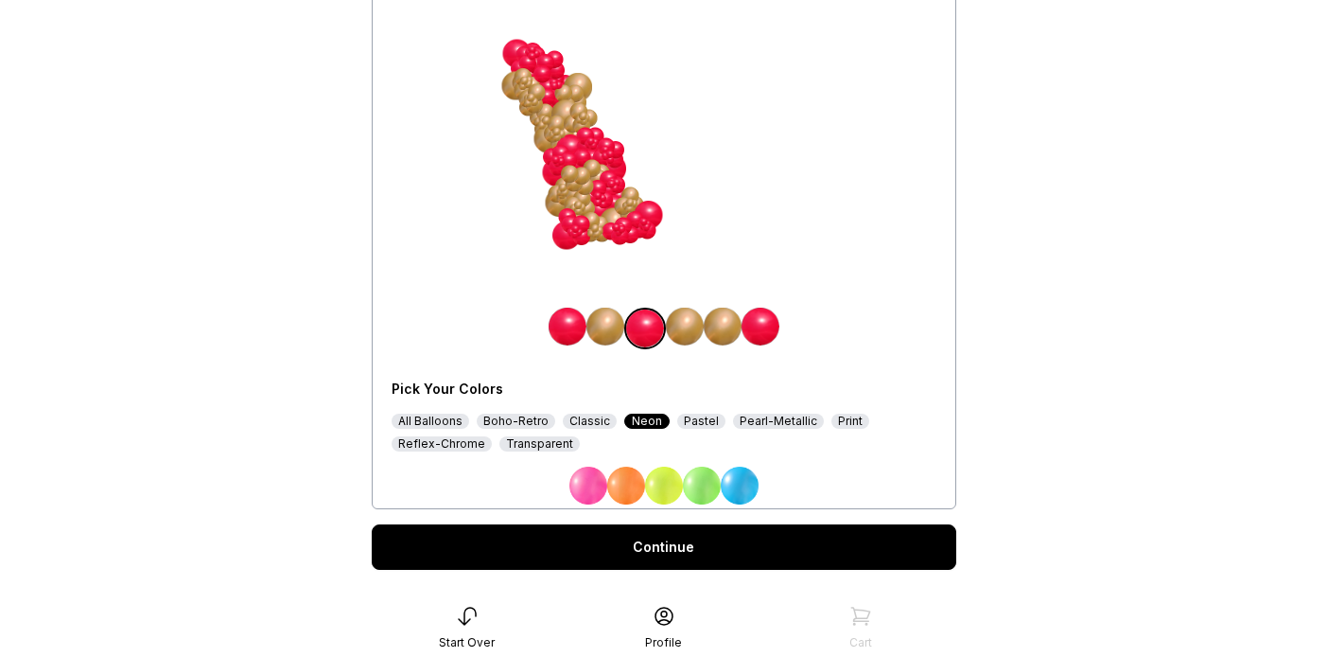
scroll to position [237, 0]
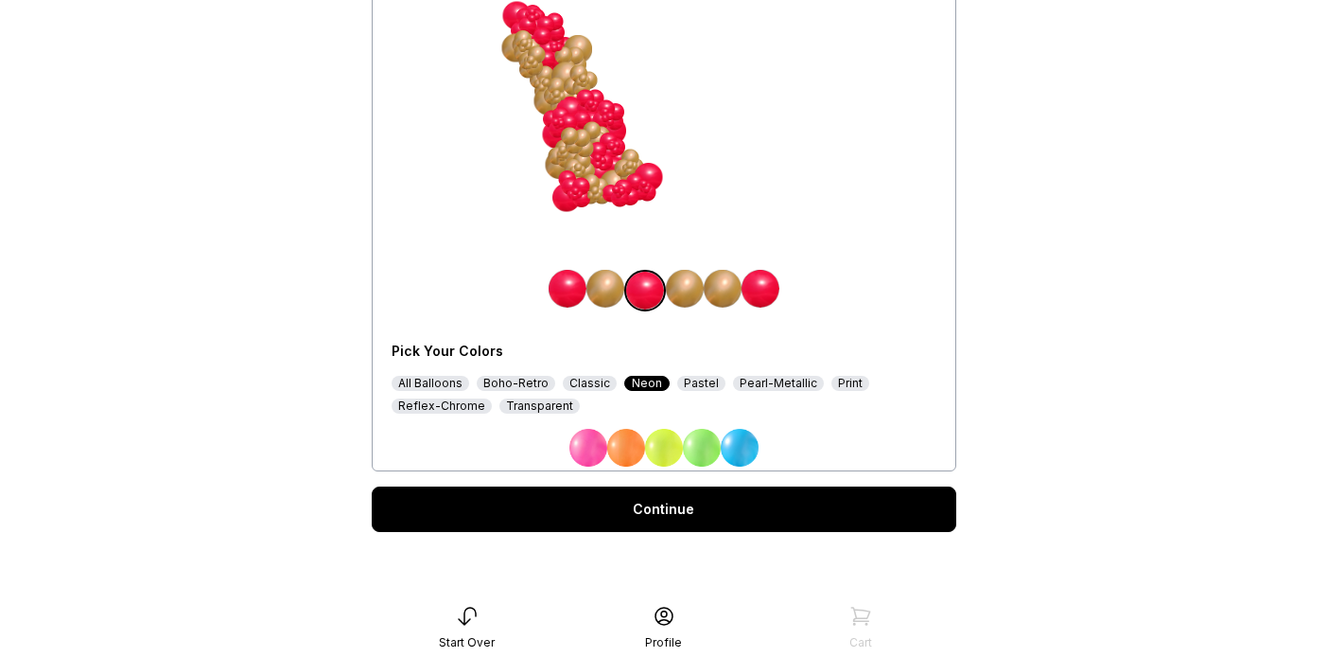
click at [532, 383] on div "Boho-Retro" at bounding box center [516, 383] width 79 height 15
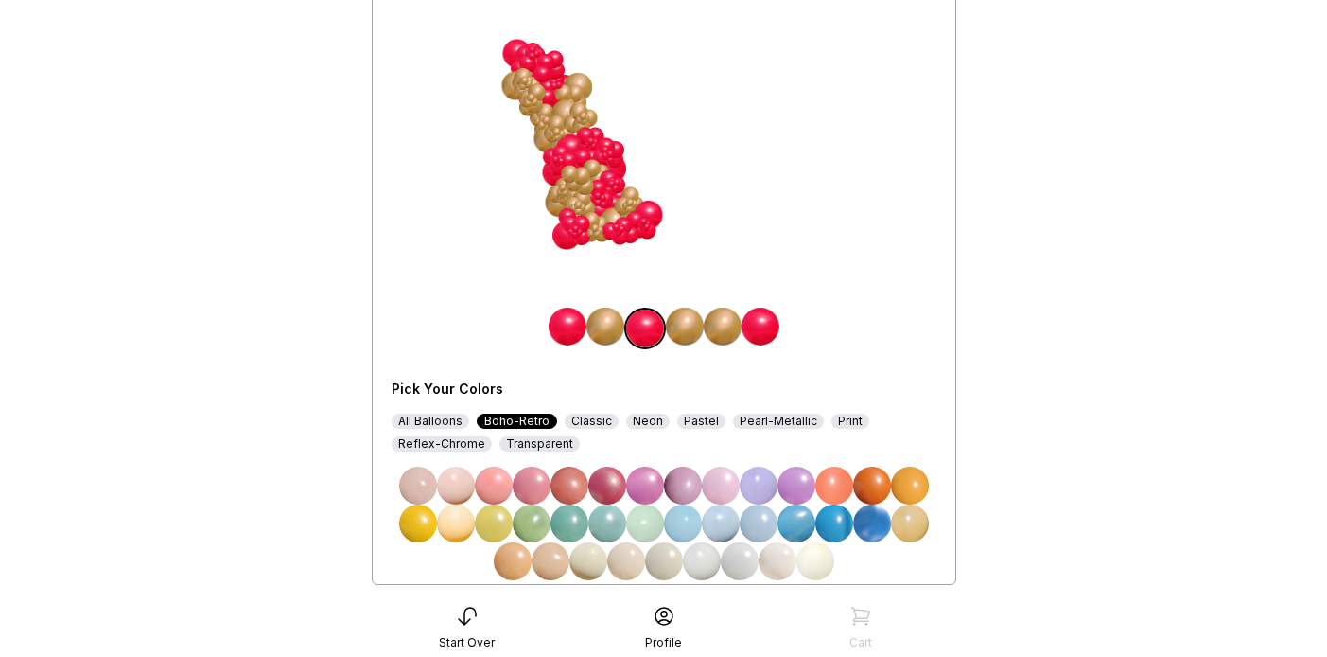
scroll to position [313, 0]
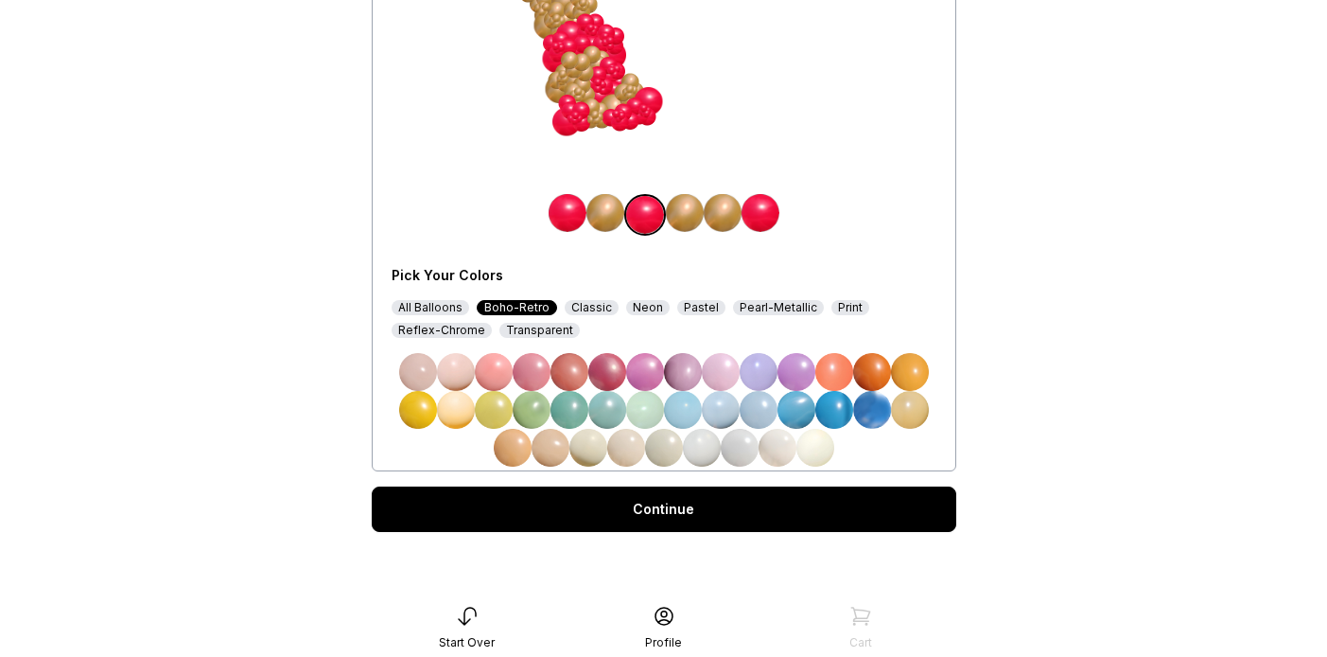
click at [586, 313] on div "Classic" at bounding box center [592, 307] width 54 height 15
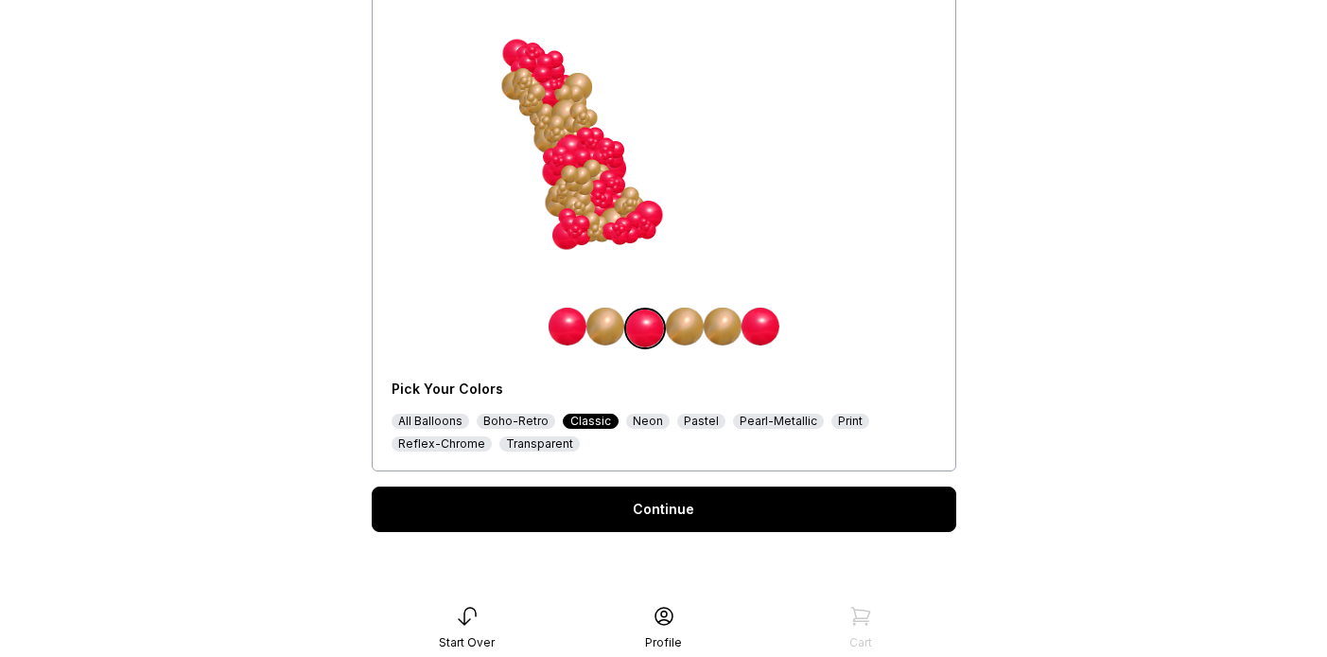
scroll to position [275, 0]
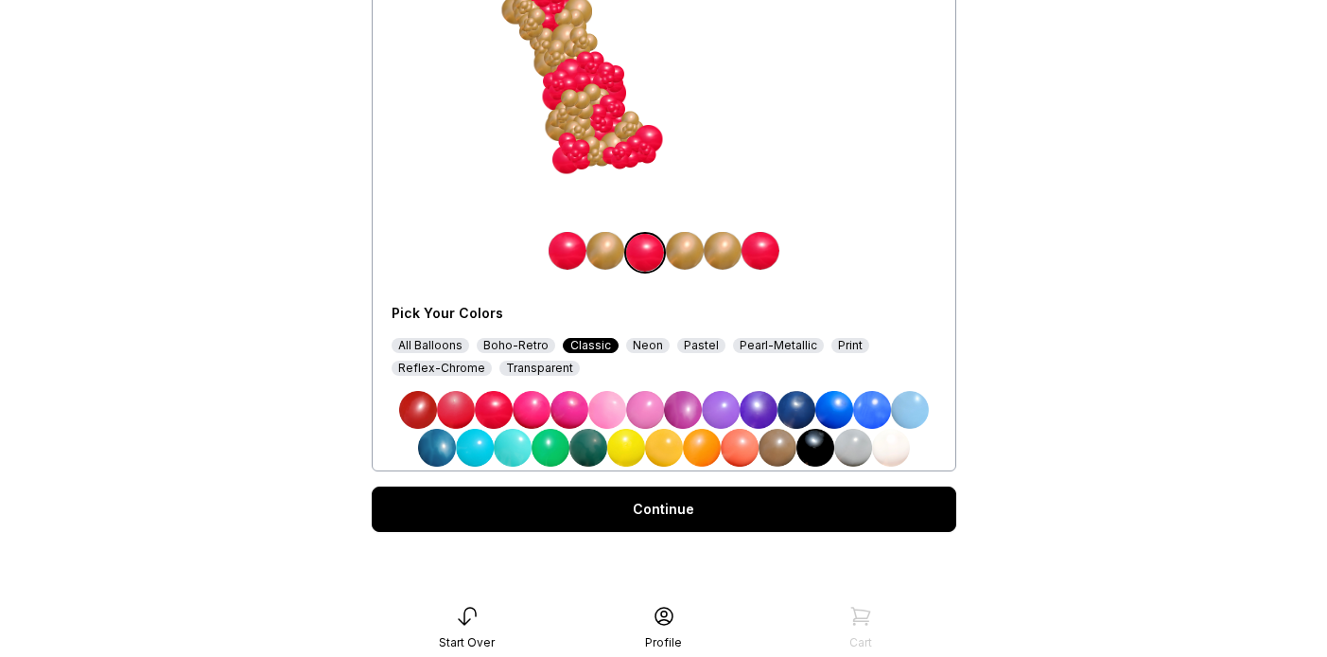
click at [417, 410] on img at bounding box center [418, 410] width 38 height 38
click at [567, 238] on img at bounding box center [568, 251] width 38 height 38
click at [417, 403] on img at bounding box center [418, 410] width 38 height 38
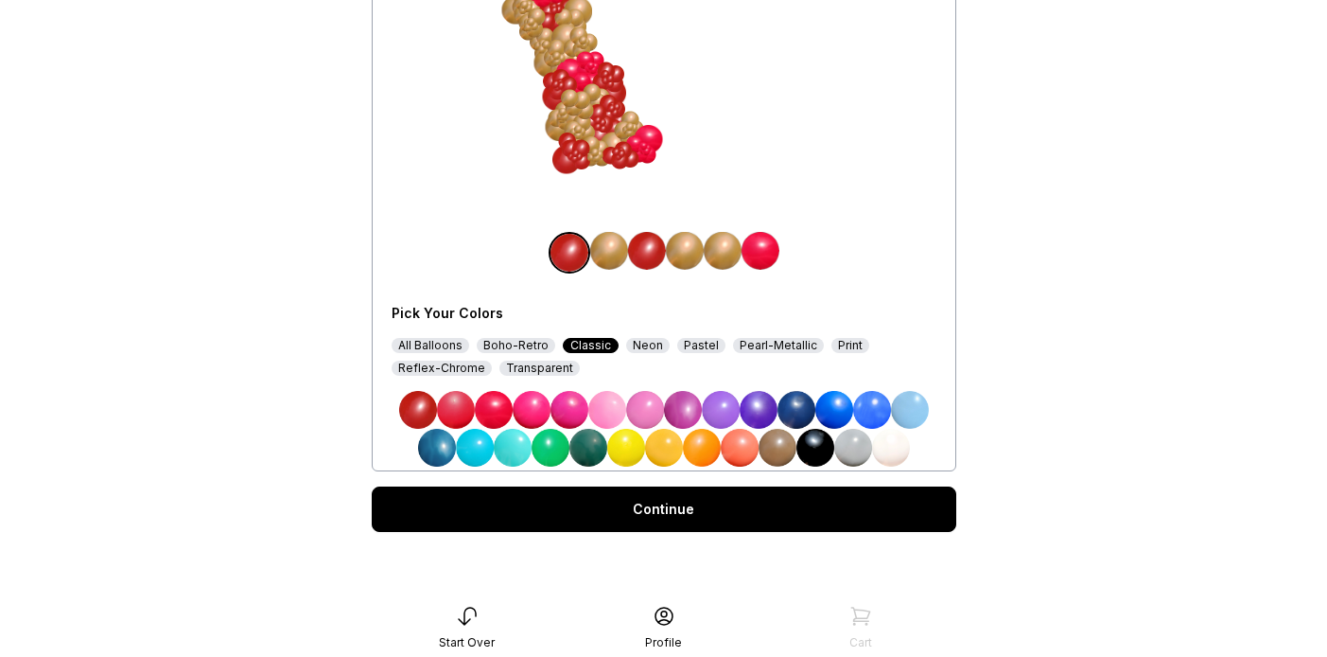
click at [762, 251] on img at bounding box center [761, 251] width 38 height 38
click at [420, 397] on img at bounding box center [418, 410] width 38 height 38
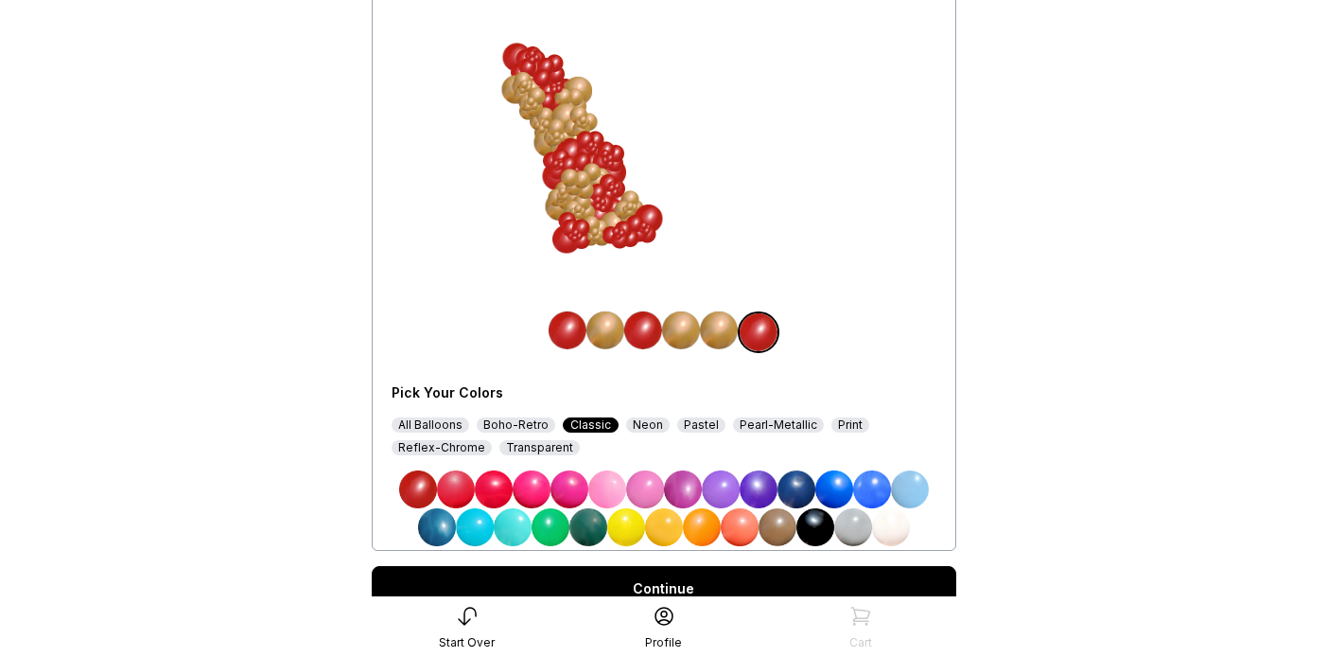
scroll to position [190, 0]
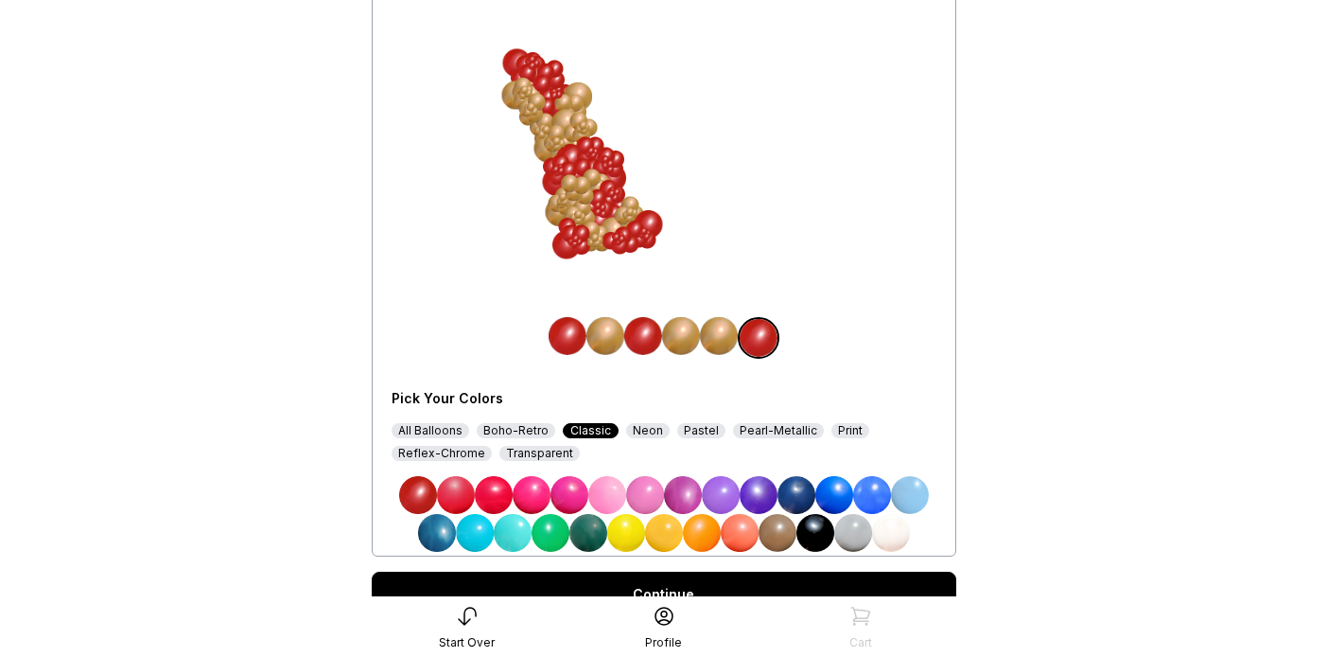
click at [720, 336] on img at bounding box center [719, 336] width 38 height 38
click at [417, 486] on img at bounding box center [418, 495] width 38 height 38
click at [755, 338] on img at bounding box center [761, 336] width 38 height 38
click at [422, 430] on div "All Balloons" at bounding box center [431, 430] width 78 height 15
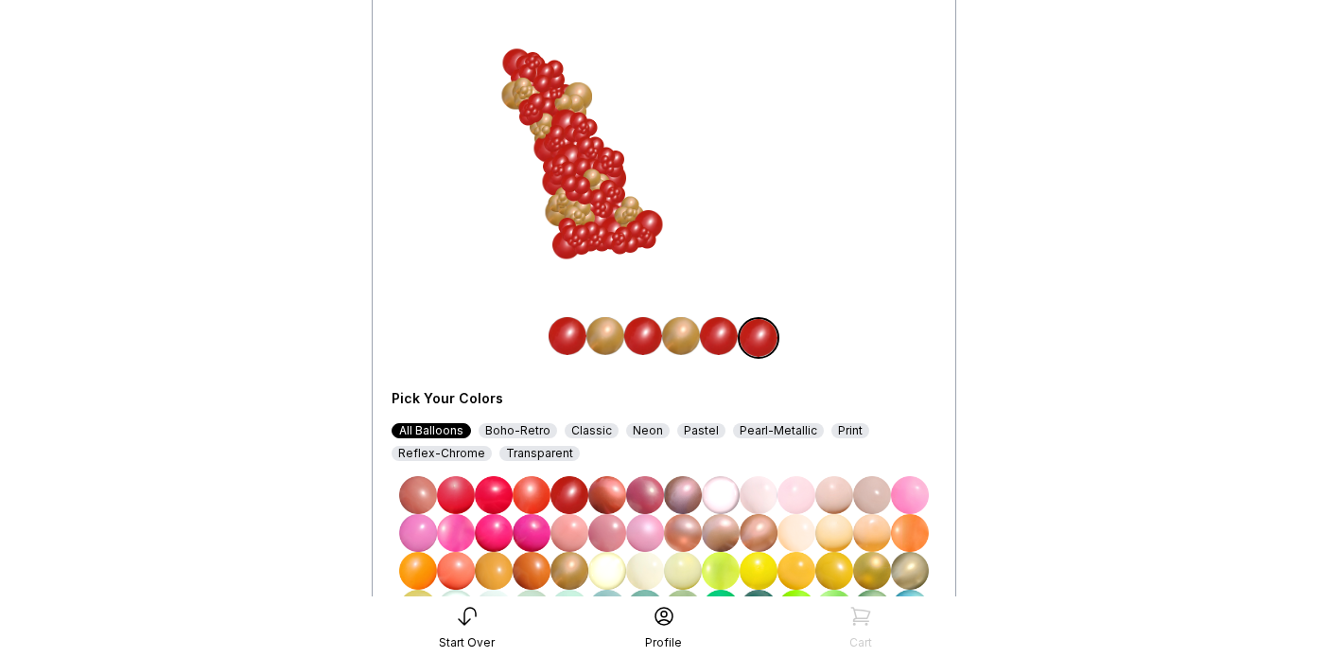
click at [563, 576] on img at bounding box center [570, 571] width 38 height 38
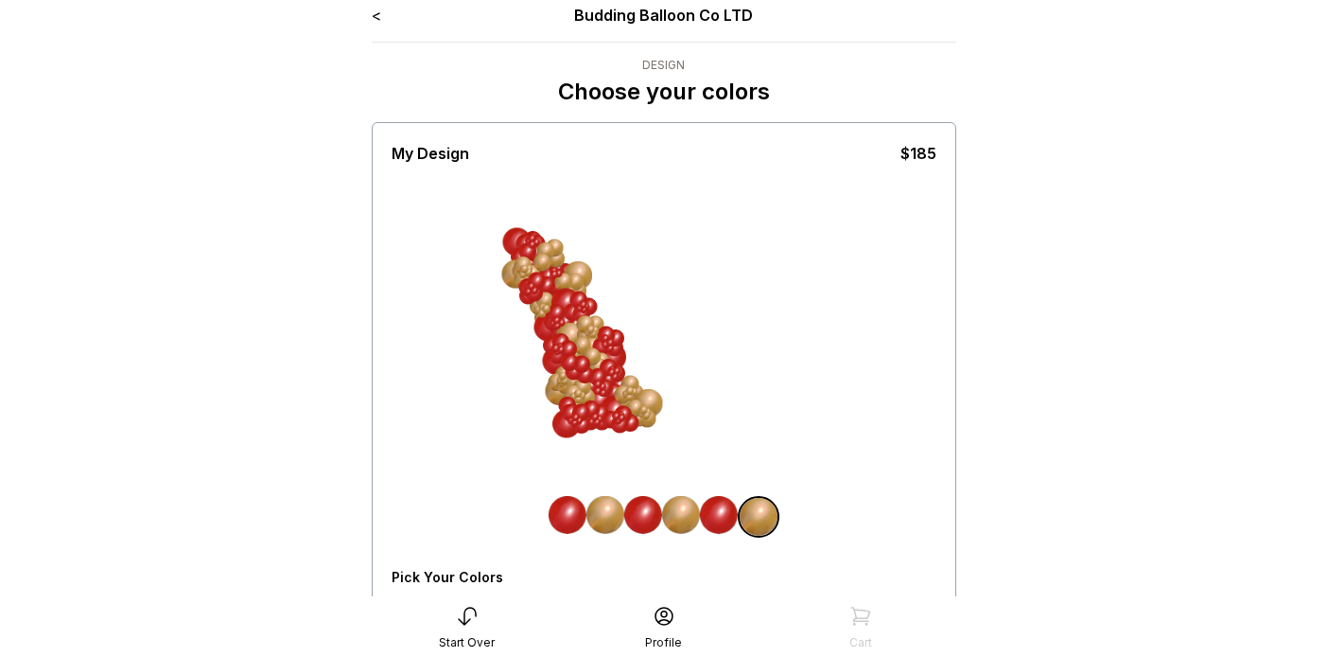
scroll to position [9, 0]
